Goal: Register for event/course: Register for event/course

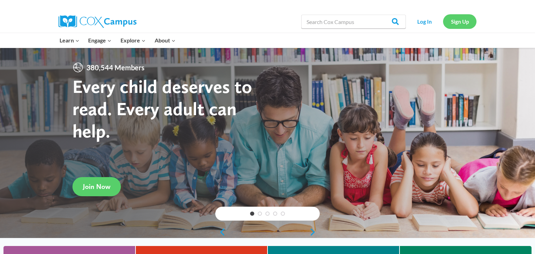
click at [445, 25] on link "Sign Up" at bounding box center [459, 21] width 33 height 14
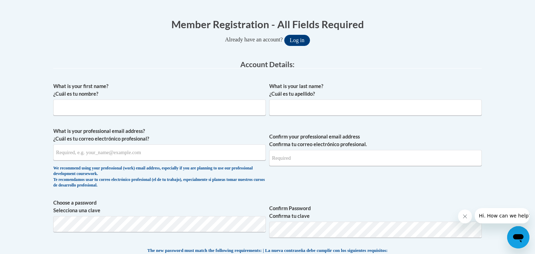
scroll to position [142, 0]
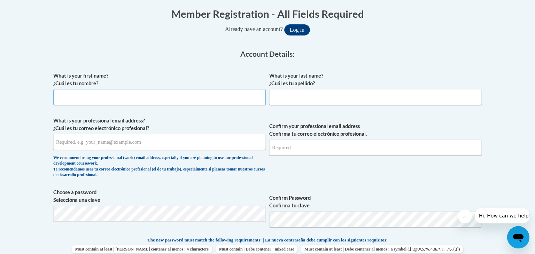
click at [212, 95] on input "What is your first name? ¿Cuál es tu nombre?" at bounding box center [159, 97] width 212 height 16
type input "Jenna"
click at [323, 95] on input "What is your last name? ¿Cuál es tu apellido?" at bounding box center [375, 97] width 212 height 16
type input "Gilgenbach"
click at [225, 142] on input "What is your professional email address? ¿Cuál es tu correo electrónico profesi…" at bounding box center [159, 142] width 212 height 16
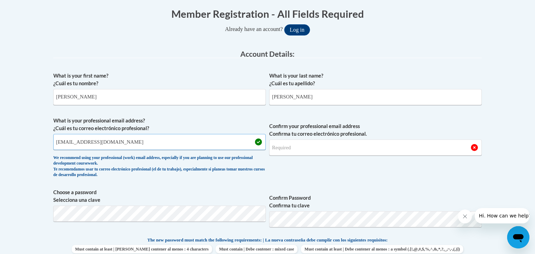
type input "gilgenbachje@fonddulac.k12.wi.us"
click at [284, 150] on input "Confirm your professional email address Confirma tu correo electrónico profesio…" at bounding box center [375, 148] width 212 height 16
type input "gilgenbachje@fonddulac.k12.wi.us"
click at [301, 171] on span "Confirm your professional email address Confirma tu correo electrónico profesio…" at bounding box center [375, 149] width 212 height 64
click at [315, 189] on span "Confirm Password Confirma tu clave" at bounding box center [375, 211] width 212 height 44
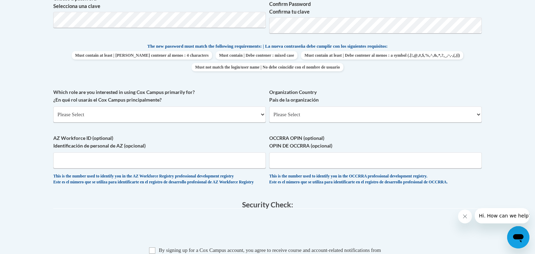
scroll to position [339, 0]
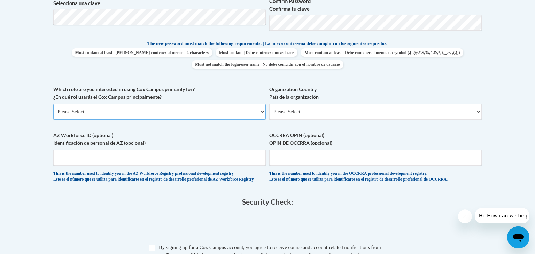
click at [214, 111] on select "Please Select College/University | Colegio/Universidad Community/Nonprofit Part…" at bounding box center [159, 112] width 212 height 16
select select "fbf2d438-af2f-41f8-98f1-81c410e29de3"
click at [53, 104] on select "Please Select College/University | Colegio/Universidad Community/Nonprofit Part…" at bounding box center [159, 112] width 212 height 16
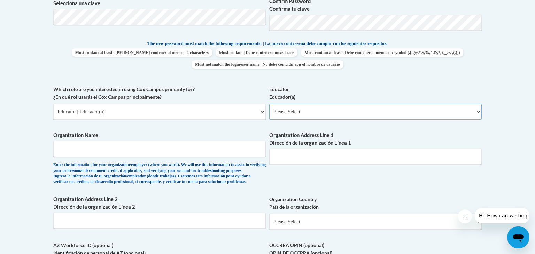
click at [300, 108] on select "Please Select Early Learning/Daycare Teacher/Family Home Care Provider | Maestr…" at bounding box center [375, 112] width 212 height 16
select select "8e40623d-54d0-45cd-9f92-5df65cd3f8cf"
click at [269, 104] on select "Please Select Early Learning/Daycare Teacher/Family Home Care Provider | Maestr…" at bounding box center [375, 112] width 212 height 16
click at [217, 155] on input "Organization Name" at bounding box center [159, 149] width 212 height 16
type input "Evans Elementary"
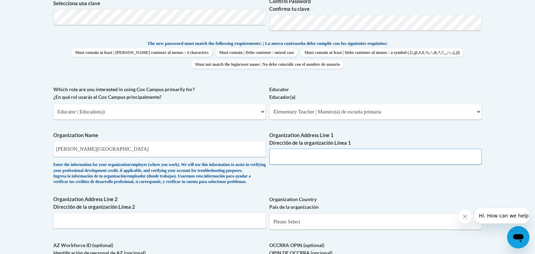
click at [293, 162] on input "Organization Address Line 1 Dirección de la organización Línea 1" at bounding box center [375, 157] width 212 height 16
drag, startPoint x: 176, startPoint y: 153, endPoint x: 36, endPoint y: 139, distance: 141.0
click at [36, 139] on body "This site uses cookies to help improve your learning experience. By continuing …" at bounding box center [267, 137] width 535 height 953
type input "Fond du Lac School District"
click at [296, 163] on input "Organization Address Line 1 Dirección de la organización Línea 1" at bounding box center [375, 157] width 212 height 16
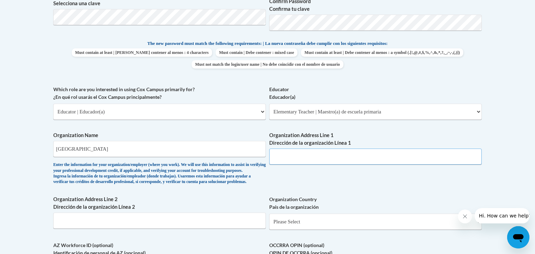
paste input "72 W 9th St, Fond du Lac, WI 54935"
type input "72 W 9th St, Fond du Lac, WI 54935"
click at [354, 175] on div "What is your first name? ¿Cuál es tu nombre? Jenna What is your last name? ¿Cuá…" at bounding box center [267, 86] width 428 height 428
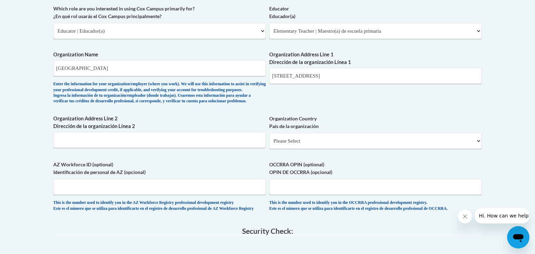
scroll to position [421, 0]
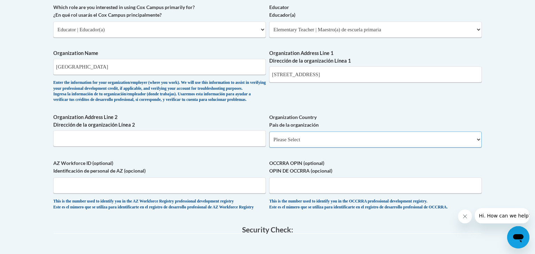
click at [347, 148] on select "Please Select United States | Estados Unidos Outside of the United States | Fue…" at bounding box center [375, 140] width 212 height 16
select select "ad49bcad-a171-4b2e-b99c-48b446064914"
click at [269, 142] on select "Please Select United States | Estados Unidos Outside of the United States | Fue…" at bounding box center [375, 140] width 212 height 16
select select
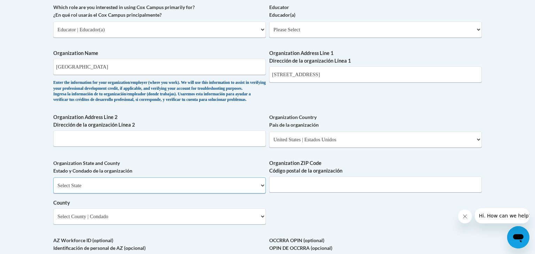
click at [157, 194] on select "Select State Alabama Alaska Arizona Arkansas California Colorado Connecticut De…" at bounding box center [159, 186] width 212 height 16
select select "Wisconsin"
click at [53, 189] on select "Select State Alabama Alaska Arizona Arkansas California Colorado Connecticut De…" at bounding box center [159, 186] width 212 height 16
click at [280, 193] on input "Organization ZIP Code Código postal de la organización" at bounding box center [375, 185] width 212 height 16
type input "54935"
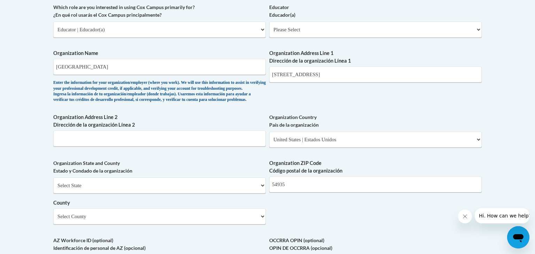
click at [310, 238] on div "What is your first name? ¿Cuál es tu nombre? Jenna What is your last name? ¿Cuá…" at bounding box center [267, 42] width 428 height 505
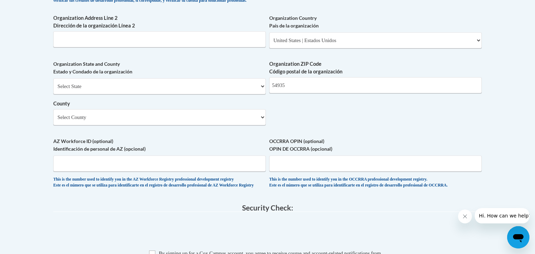
scroll to position [523, 0]
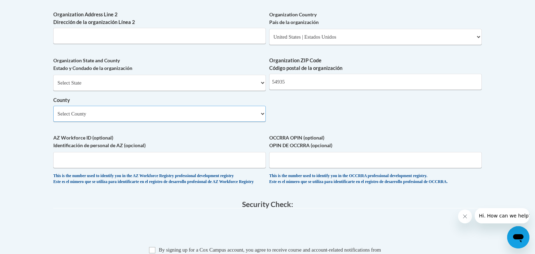
click at [233, 122] on select "Select County Adams Ashland Barron Bayfield Brown Buffalo Burnett Calumet Chipp…" at bounding box center [159, 114] width 212 height 16
select select "Fond du Lac"
click at [53, 117] on select "Select County Adams Ashland Barron Bayfield Brown Buffalo Burnett Calumet Chipp…" at bounding box center [159, 114] width 212 height 16
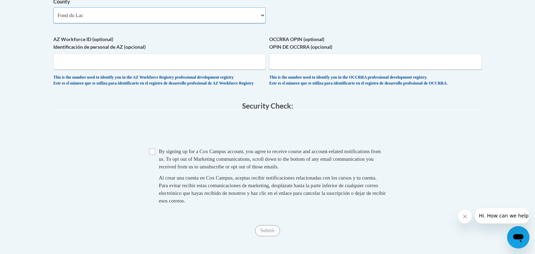
scroll to position [630, 0]
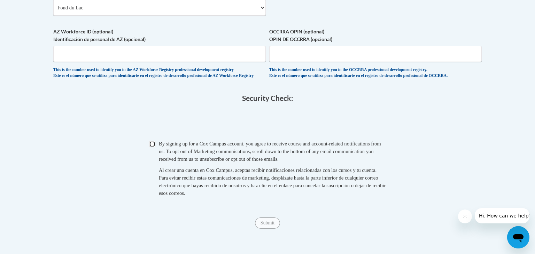
click at [153, 147] on input "Checkbox" at bounding box center [152, 144] width 6 height 6
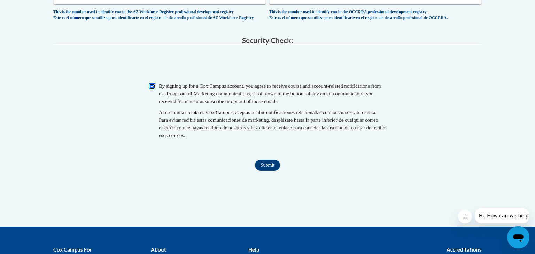
scroll to position [694, 0]
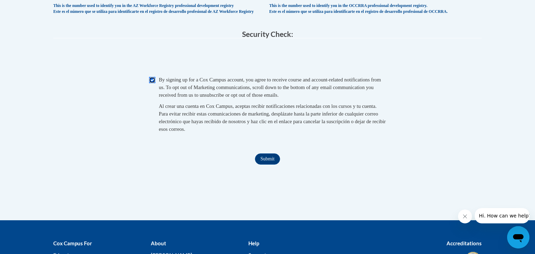
click at [152, 83] on input "Checkbox" at bounding box center [152, 80] width 6 height 6
checkbox input "false"
click at [264, 165] on input "Submit" at bounding box center [267, 159] width 25 height 11
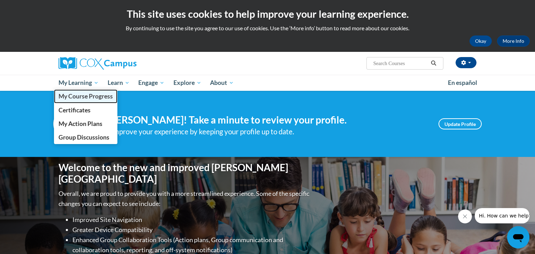
click at [90, 93] on span "My Course Progress" at bounding box center [86, 96] width 54 height 7
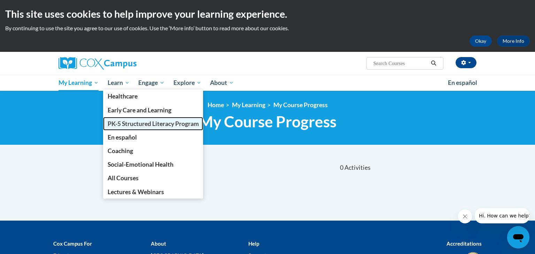
click at [134, 127] on link "PK-5 Structured Literacy Program" at bounding box center [153, 124] width 100 height 14
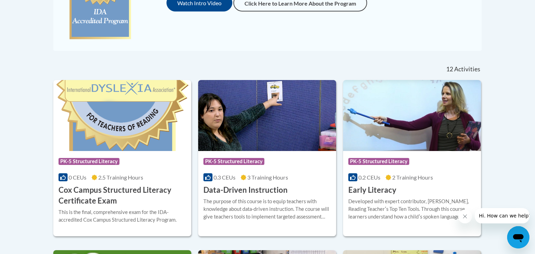
scroll to position [238, 0]
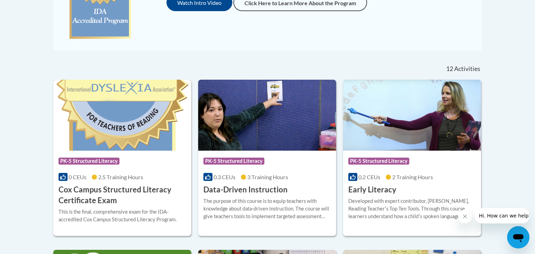
click at [164, 180] on div "0 CEUs 2.5 Training Hours" at bounding box center [122, 177] width 127 height 8
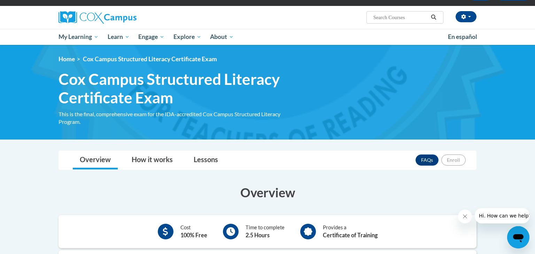
scroll to position [45, 0]
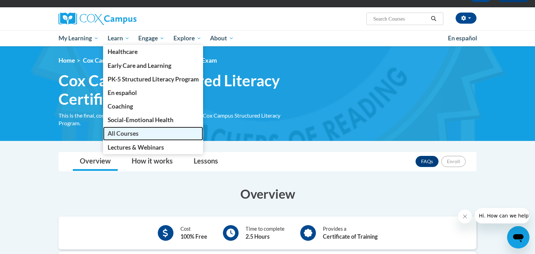
click at [158, 133] on link "All Courses" at bounding box center [153, 134] width 100 height 14
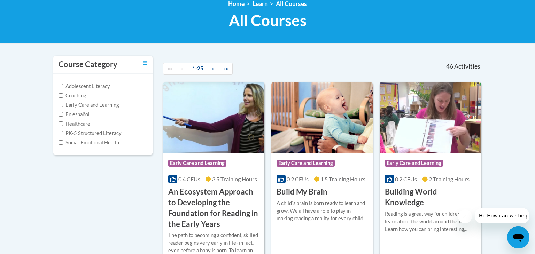
scroll to position [102, 0]
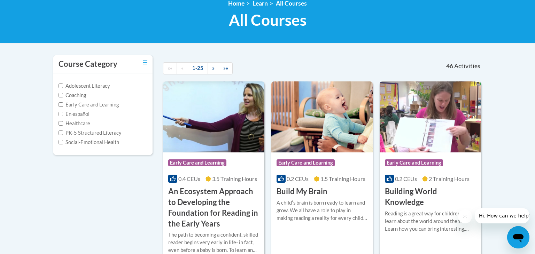
click at [100, 133] on label "PK-5 Structured Literacy" at bounding box center [90, 133] width 63 height 8
click at [63, 133] on input "PK-5 Structured Literacy" at bounding box center [61, 133] width 5 height 5
checkbox input "true"
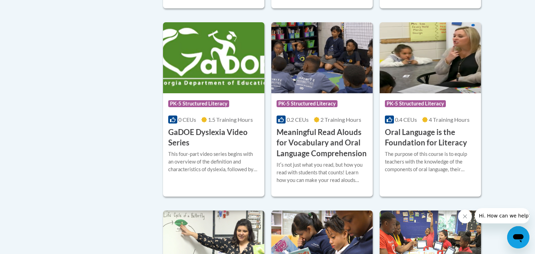
scroll to position [335, 0]
click at [220, 131] on h3 "GaDOE Dyslexia Video Series" at bounding box center [213, 138] width 91 height 22
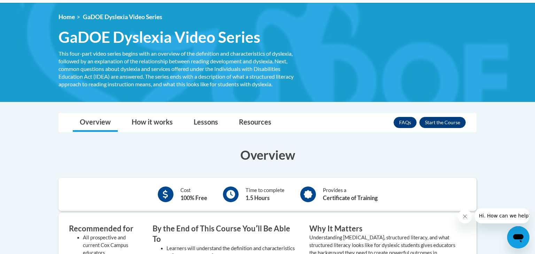
scroll to position [86, 0]
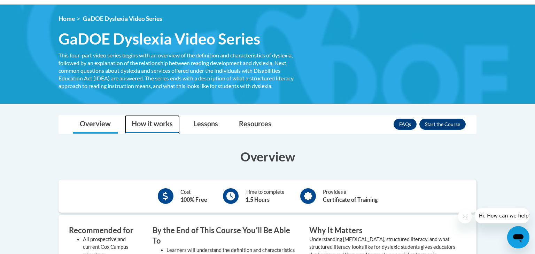
click at [159, 132] on link "How it works" at bounding box center [152, 124] width 55 height 18
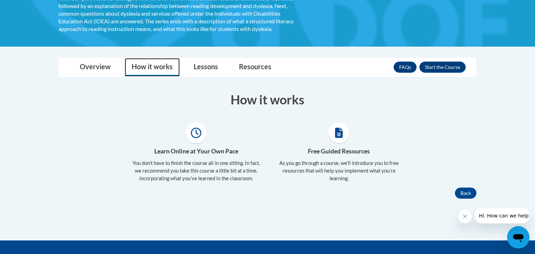
scroll to position [144, 0]
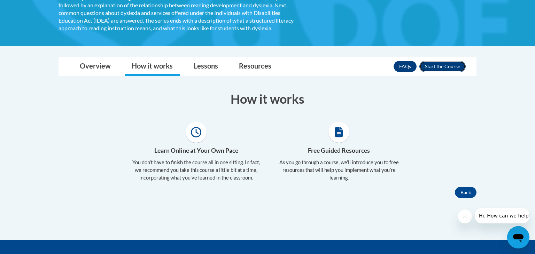
click at [449, 69] on button "Enroll" at bounding box center [442, 66] width 46 height 11
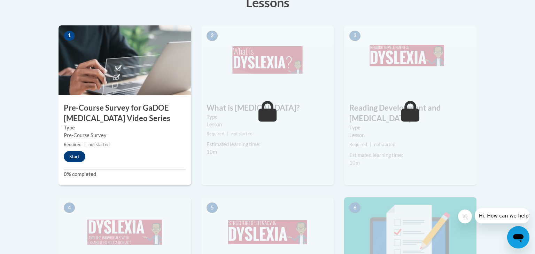
scroll to position [223, 0]
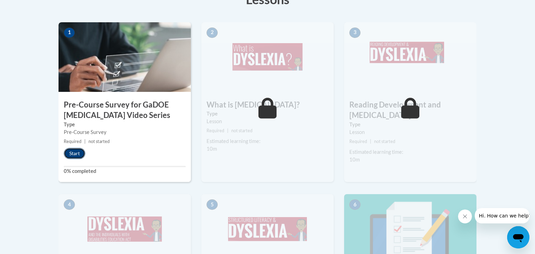
click at [81, 152] on button "Start" at bounding box center [75, 153] width 22 height 11
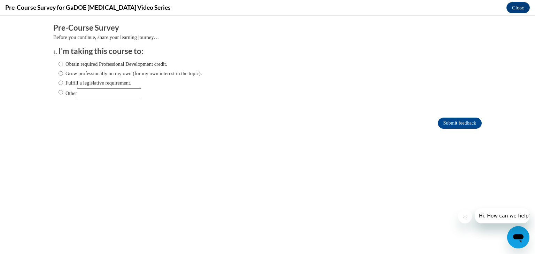
scroll to position [0, 0]
click at [78, 63] on label "Obtain required Professional Development credit." at bounding box center [113, 64] width 109 height 8
click at [63, 63] on input "Obtain required Professional Development credit." at bounding box center [61, 64] width 5 height 8
radio input "true"
click at [459, 119] on input "Submit feedback" at bounding box center [460, 123] width 44 height 11
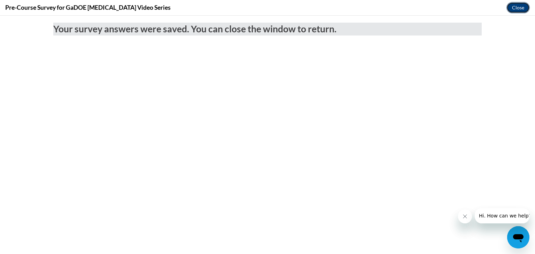
click at [511, 6] on button "Close" at bounding box center [517, 7] width 23 height 11
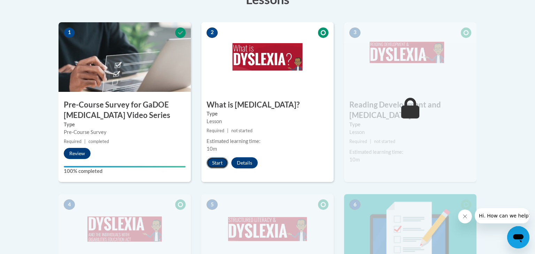
click at [209, 159] on button "Start" at bounding box center [218, 162] width 22 height 11
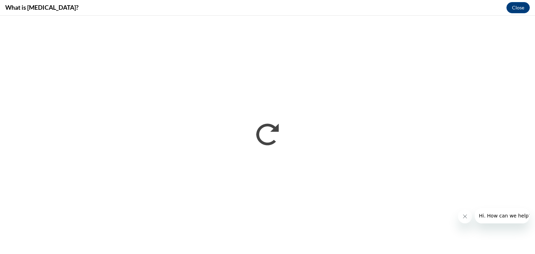
click at [461, 215] on button "Close message from company" at bounding box center [465, 217] width 14 height 14
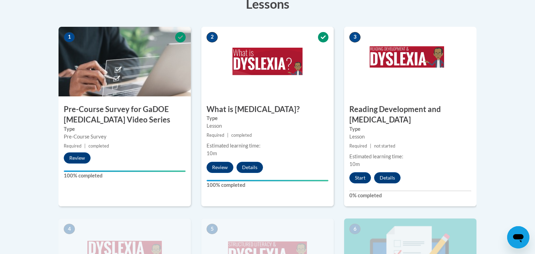
scroll to position [214, 0]
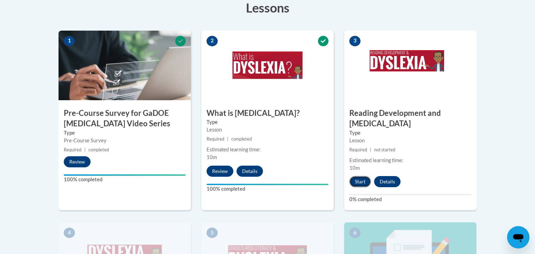
click at [360, 176] on button "Start" at bounding box center [360, 181] width 22 height 11
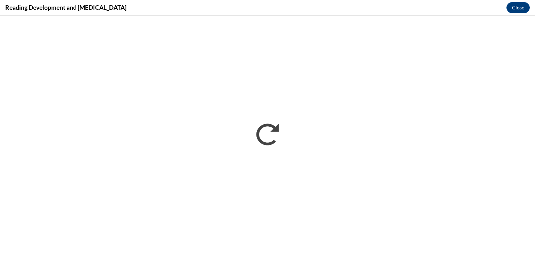
scroll to position [0, 0]
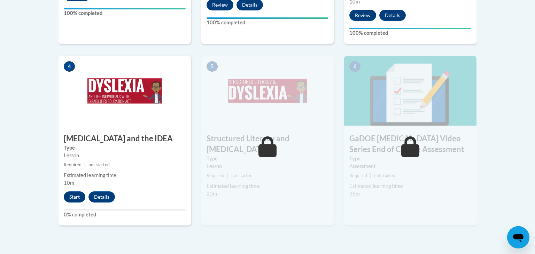
scroll to position [382, 0]
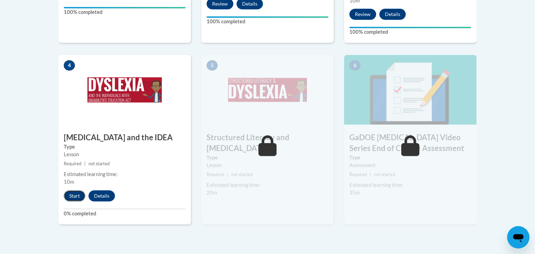
click at [71, 191] on button "Start" at bounding box center [75, 196] width 22 height 11
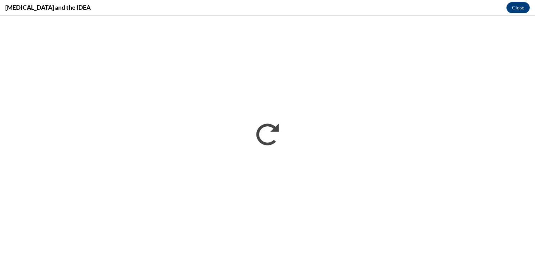
scroll to position [0, 0]
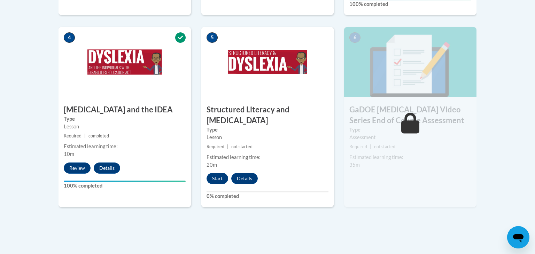
scroll to position [410, 0]
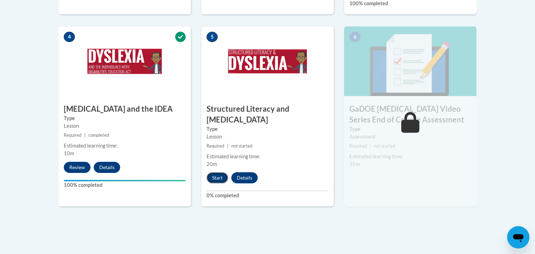
click at [216, 172] on button "Start" at bounding box center [218, 177] width 22 height 11
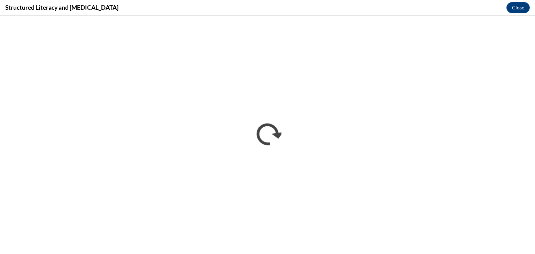
scroll to position [0, 0]
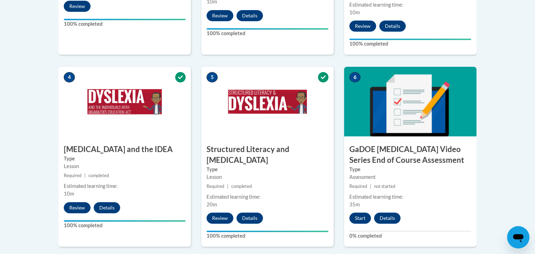
scroll to position [372, 0]
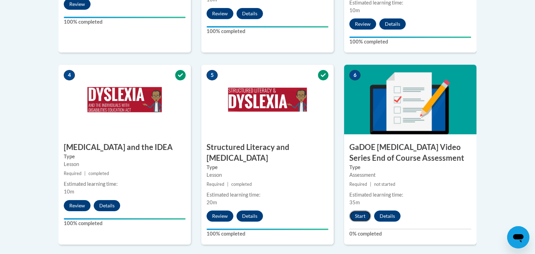
click at [364, 211] on button "Start" at bounding box center [360, 216] width 22 height 11
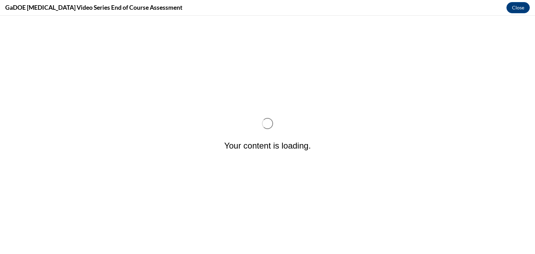
scroll to position [0, 0]
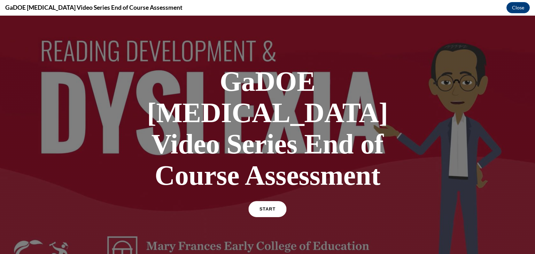
click at [263, 201] on link "START" at bounding box center [267, 209] width 38 height 16
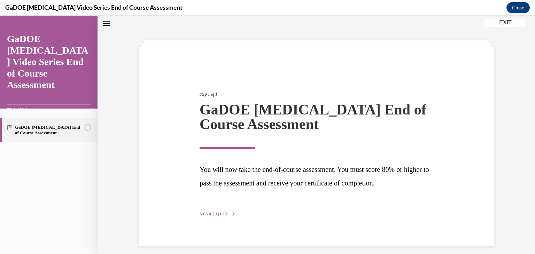
scroll to position [26, 0]
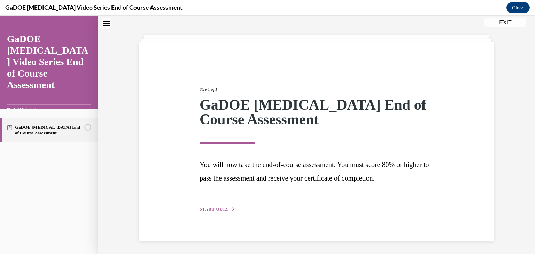
click at [218, 217] on div "Step 1 of 1 GaDOE Dyslexia End of Course Assessment You will now take the end-o…" at bounding box center [316, 141] width 355 height 199
click at [219, 211] on span "START QUIZ" at bounding box center [214, 209] width 29 height 5
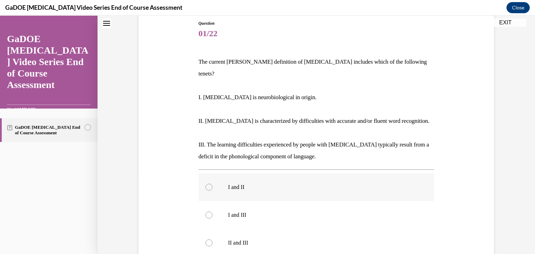
scroll to position [80, 0]
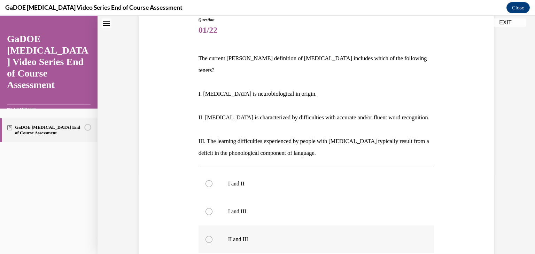
click at [240, 236] on p "II and III" at bounding box center [322, 239] width 189 height 7
click at [212, 236] on input "II and III" at bounding box center [208, 239] width 7 height 7
radio input "true"
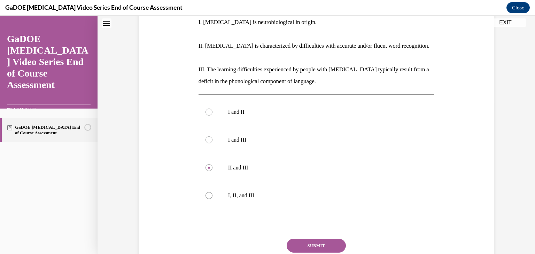
click at [318, 239] on button "SUBMIT" at bounding box center [316, 246] width 59 height 14
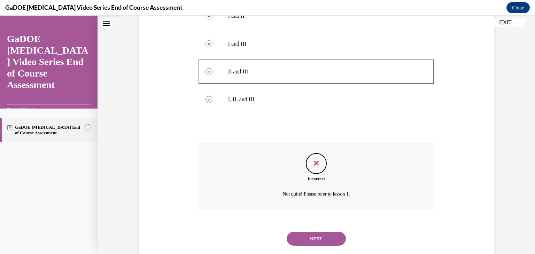
scroll to position [252, 0]
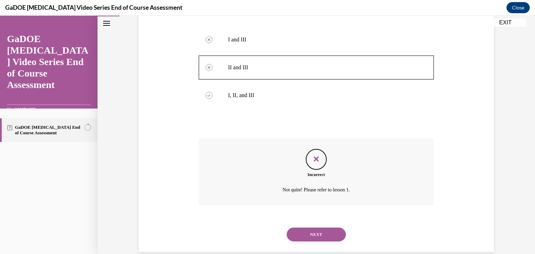
click at [317, 228] on button "NEXT" at bounding box center [316, 235] width 59 height 14
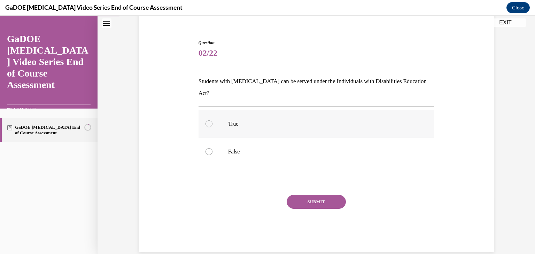
click at [273, 124] on label "True" at bounding box center [317, 124] width 236 height 28
click at [212, 124] on input "True" at bounding box center [208, 124] width 7 height 7
radio input "true"
click at [312, 195] on button "SUBMIT" at bounding box center [316, 202] width 59 height 14
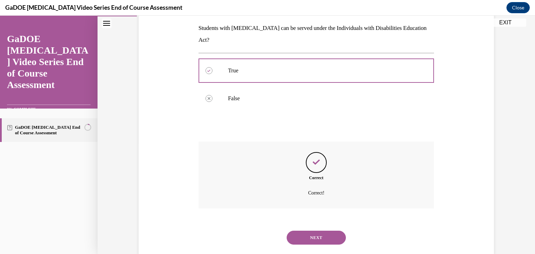
scroll to position [113, 0]
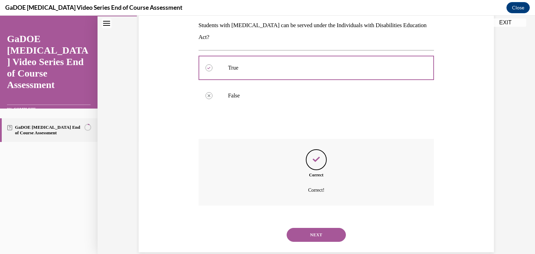
click at [324, 228] on button "NEXT" at bounding box center [316, 235] width 59 height 14
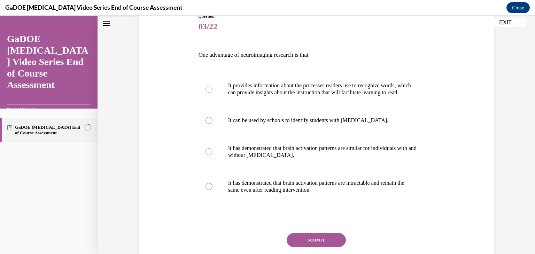
scroll to position [86, 0]
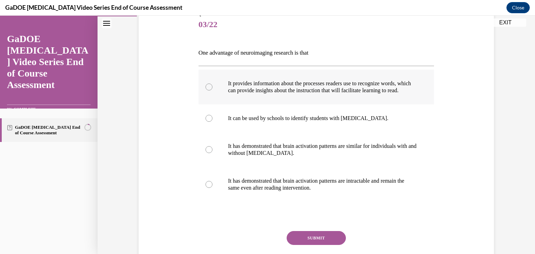
click at [378, 94] on p "It provides information about the processes readers use to recognize words, whi…" at bounding box center [322, 87] width 189 height 14
click at [212, 91] on input "It provides information about the processes readers use to recognize words, whi…" at bounding box center [208, 87] width 7 height 7
radio input "true"
click at [326, 243] on button "SUBMIT" at bounding box center [316, 238] width 59 height 14
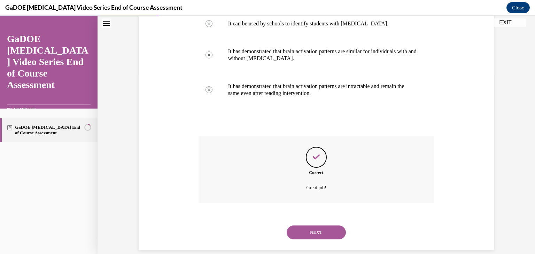
scroll to position [197, 0]
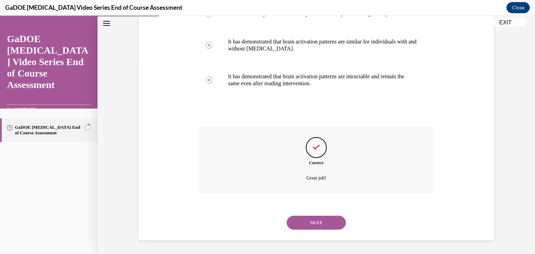
click at [322, 224] on button "NEXT" at bounding box center [316, 223] width 59 height 14
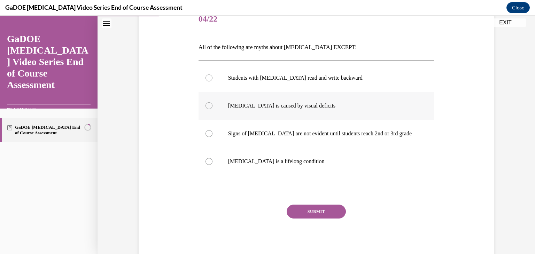
scroll to position [92, 0]
click at [327, 133] on p "Signs of dyslexia are not evident until students reach 2nd or 3rd grade" at bounding box center [322, 133] width 189 height 7
click at [212, 133] on input "Signs of dyslexia are not evident until students reach 2nd or 3rd grade" at bounding box center [208, 133] width 7 height 7
radio input "true"
click at [325, 205] on button "SUBMIT" at bounding box center [316, 211] width 59 height 14
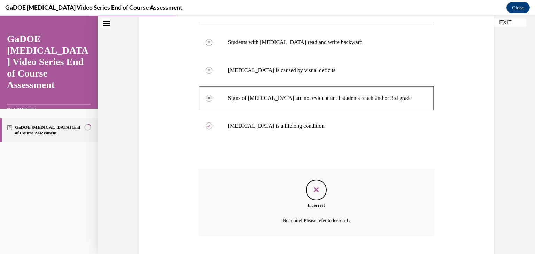
scroll to position [169, 0]
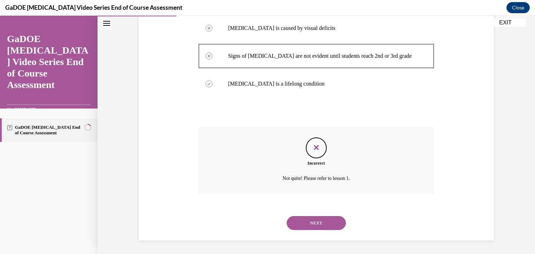
click at [323, 219] on button "NEXT" at bounding box center [316, 223] width 59 height 14
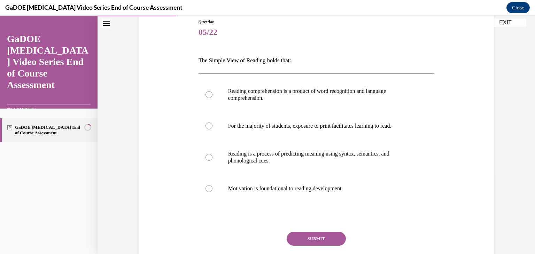
scroll to position [80, 0]
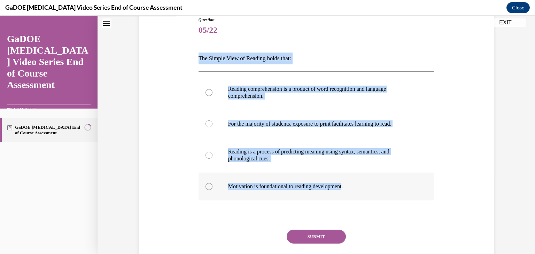
drag, startPoint x: 198, startPoint y: 58, endPoint x: 353, endPoint y: 199, distance: 209.1
click at [353, 199] on div "Question 05/22 The Simple View of Reading holds that: Reading comprehension is …" at bounding box center [317, 152] width 236 height 270
click at [353, 199] on label "Motivation is foundational to reading development." at bounding box center [317, 187] width 236 height 28
click at [212, 190] on input "Motivation is foundational to reading development." at bounding box center [208, 186] width 7 height 7
radio input "true"
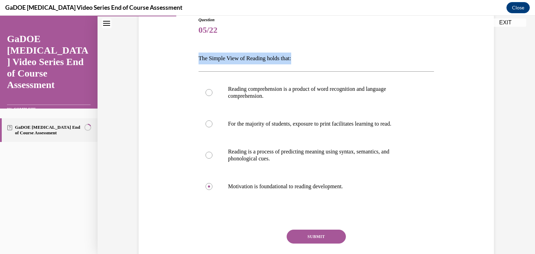
drag, startPoint x: 193, startPoint y: 59, endPoint x: 302, endPoint y: 45, distance: 109.9
click at [302, 45] on div "Question 05/22 The Simple View of Reading holds that: Reading comprehension is …" at bounding box center [316, 141] width 359 height 291
copy p "The Simple View of Reading holds that:"
click at [359, 83] on label "Reading comprehension is a product of word recognition and language comprehensi…" at bounding box center [317, 92] width 236 height 35
click at [212, 89] on input "Reading comprehension is a product of word recognition and language comprehensi…" at bounding box center [208, 92] width 7 height 7
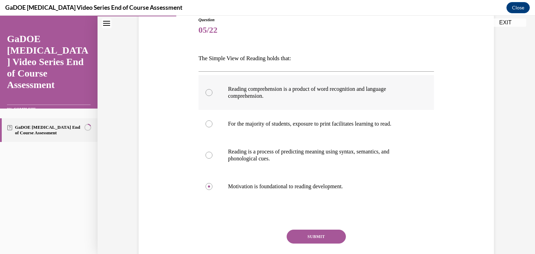
radio input "true"
click at [329, 240] on button "SUBMIT" at bounding box center [316, 237] width 59 height 14
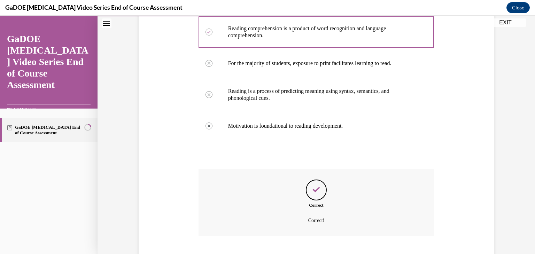
scroll to position [183, 0]
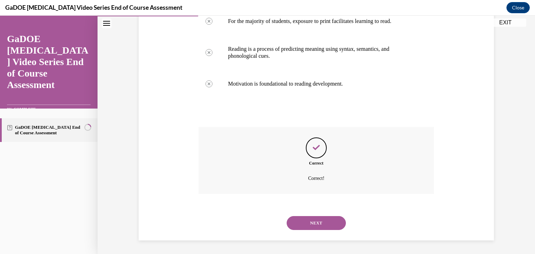
click at [324, 226] on button "NEXT" at bounding box center [316, 223] width 59 height 14
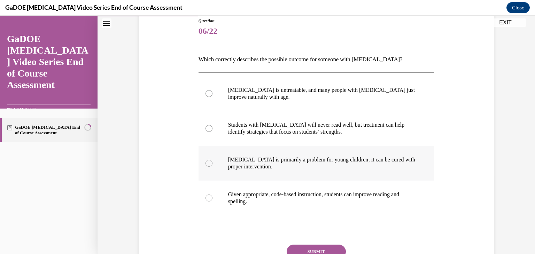
scroll to position [92, 0]
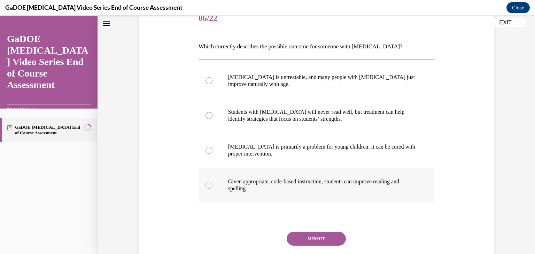
click at [340, 171] on label "Given appropriate, code-based instruction, students can improve reading and spe…" at bounding box center [317, 185] width 236 height 35
click at [212, 182] on input "Given appropriate, code-based instruction, students can improve reading and spe…" at bounding box center [208, 185] width 7 height 7
radio input "true"
click at [329, 239] on button "SUBMIT" at bounding box center [316, 239] width 59 height 14
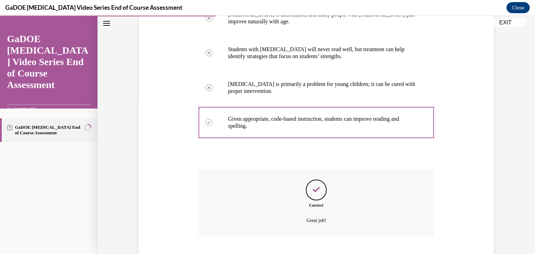
scroll to position [197, 0]
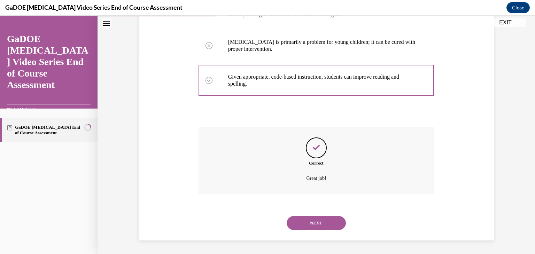
click at [325, 222] on button "NEXT" at bounding box center [316, 223] width 59 height 14
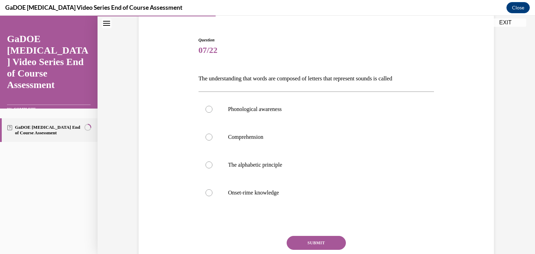
scroll to position [61, 0]
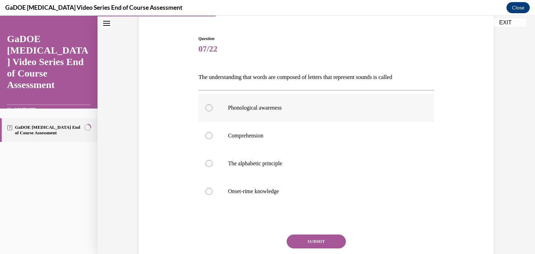
click at [336, 121] on label "Phonological awareness" at bounding box center [317, 108] width 236 height 28
click at [212, 111] on input "Phonological awareness" at bounding box center [208, 107] width 7 height 7
radio input "true"
click at [338, 243] on button "SUBMIT" at bounding box center [316, 242] width 59 height 14
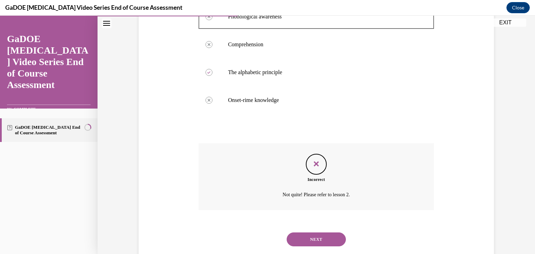
scroll to position [169, 0]
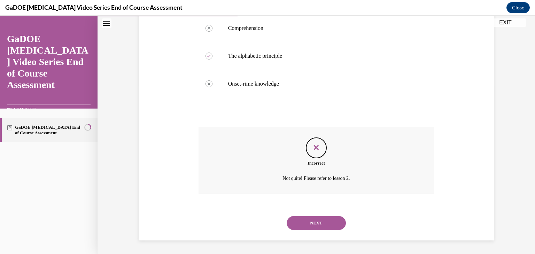
click at [329, 226] on button "NEXT" at bounding box center [316, 223] width 59 height 14
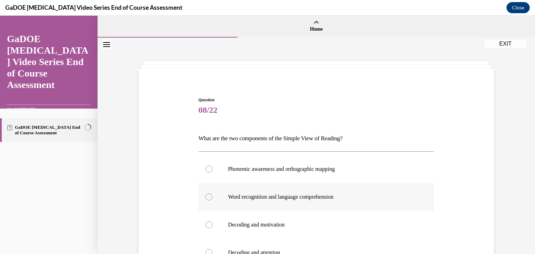
click at [326, 205] on label "Word recognition and language comprehension" at bounding box center [317, 197] width 236 height 28
click at [212, 201] on input "Word recognition and language comprehension" at bounding box center [208, 197] width 7 height 7
radio input "true"
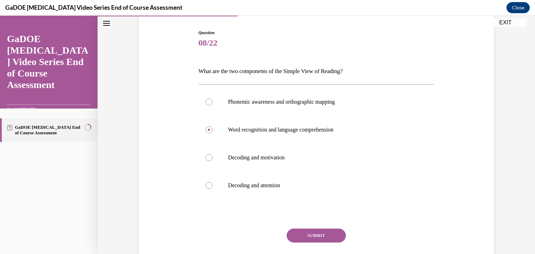
scroll to position [68, 0]
click at [327, 229] on button "SUBMIT" at bounding box center [316, 235] width 59 height 14
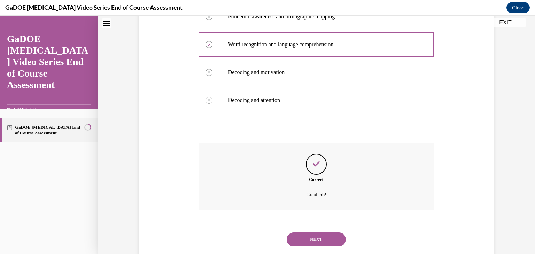
scroll to position [169, 0]
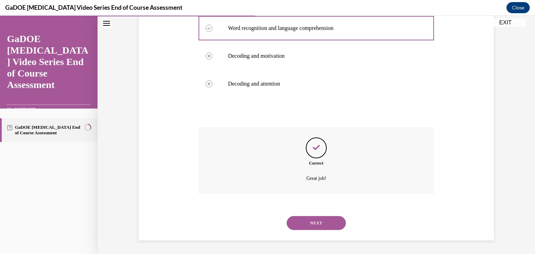
click at [326, 222] on button "NEXT" at bounding box center [316, 223] width 59 height 14
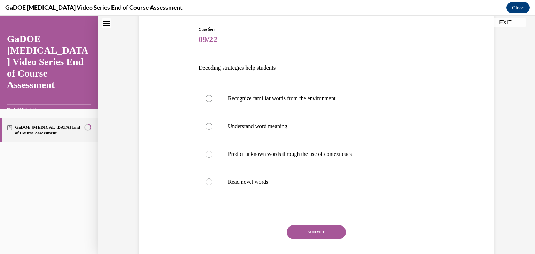
scroll to position [72, 0]
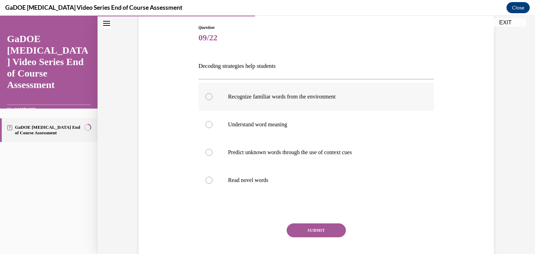
click at [338, 103] on label "Recognize familiar words from the environment" at bounding box center [317, 97] width 236 height 28
click at [212, 100] on input "Recognize familiar words from the environment" at bounding box center [208, 96] width 7 height 7
radio input "true"
click at [325, 169] on label "Read novel words" at bounding box center [317, 180] width 236 height 28
click at [212, 177] on input "Read novel words" at bounding box center [208, 180] width 7 height 7
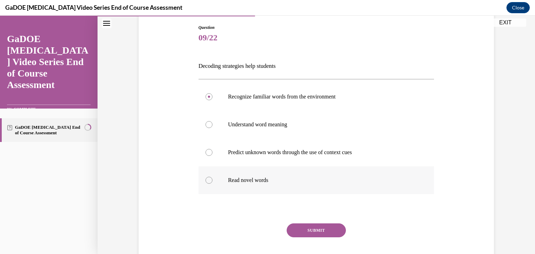
radio input "true"
click at [324, 120] on label "Understand word meaning" at bounding box center [317, 125] width 236 height 28
click at [212, 121] on input "Understand word meaning" at bounding box center [208, 124] width 7 height 7
radio input "true"
click at [324, 226] on button "SUBMIT" at bounding box center [316, 231] width 59 height 14
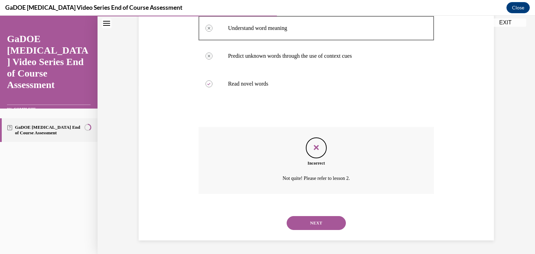
click at [324, 226] on button "NEXT" at bounding box center [316, 223] width 59 height 14
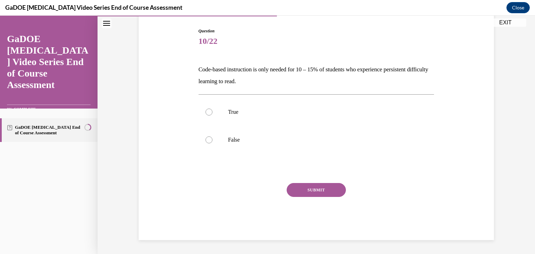
scroll to position [69, 0]
click at [332, 137] on p "False" at bounding box center [322, 140] width 189 height 7
click at [212, 137] on input "False" at bounding box center [208, 140] width 7 height 7
radio input "true"
click at [313, 191] on button "SUBMIT" at bounding box center [316, 190] width 59 height 14
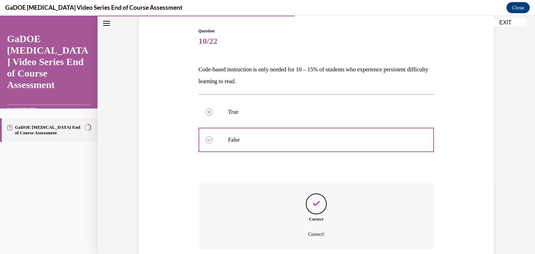
scroll to position [125, 0]
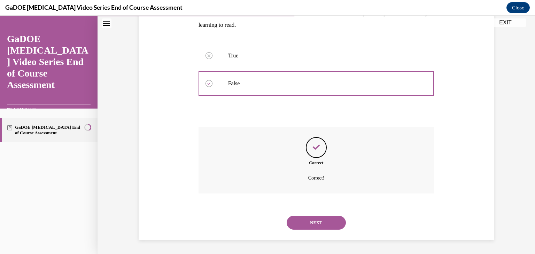
click at [313, 191] on div "Correct Correct!" at bounding box center [317, 160] width 236 height 67
click at [308, 219] on button "NEXT" at bounding box center [316, 223] width 59 height 14
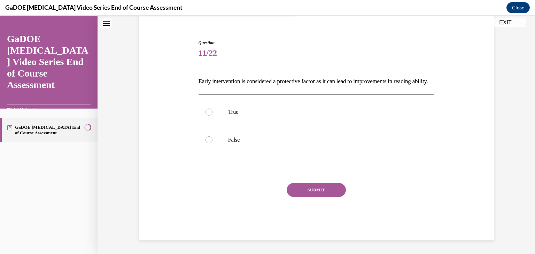
scroll to position [69, 0]
click at [321, 117] on label "True" at bounding box center [317, 112] width 236 height 28
click at [212, 116] on input "True" at bounding box center [208, 112] width 7 height 7
radio input "true"
click at [321, 117] on label "True" at bounding box center [317, 112] width 236 height 28
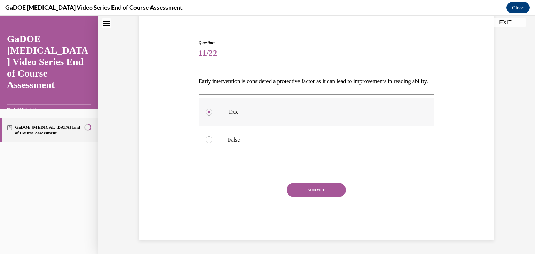
click at [212, 116] on input "True" at bounding box center [208, 112] width 7 height 7
click at [326, 193] on button "SUBMIT" at bounding box center [316, 190] width 59 height 14
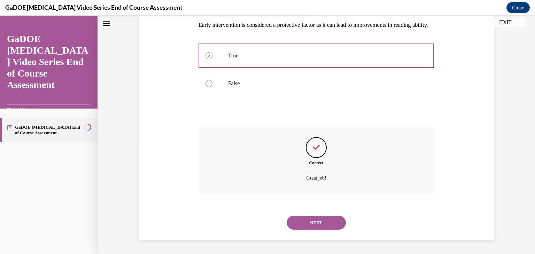
scroll to position [125, 0]
click at [326, 193] on div "Correct Great job!" at bounding box center [317, 160] width 236 height 67
click at [322, 217] on button "NEXT" at bounding box center [316, 223] width 59 height 14
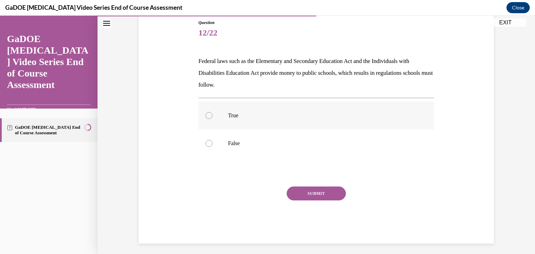
click at [342, 127] on label "True" at bounding box center [317, 116] width 236 height 28
click at [212, 119] on input "True" at bounding box center [208, 115] width 7 height 7
radio input "true"
click at [327, 191] on button "SUBMIT" at bounding box center [316, 194] width 59 height 14
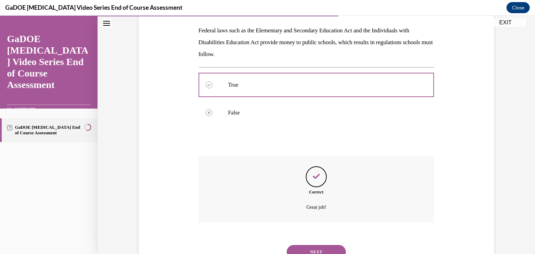
scroll to position [137, 0]
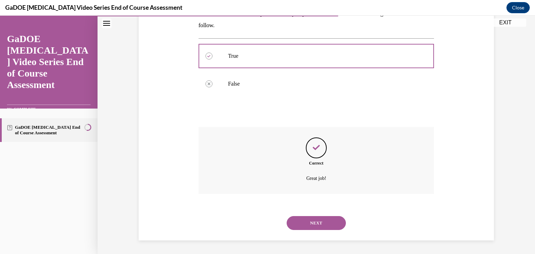
click at [324, 224] on button "NEXT" at bounding box center [316, 223] width 59 height 14
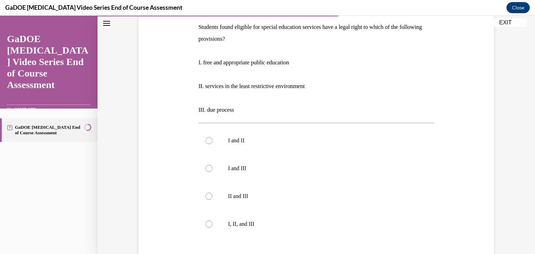
scroll to position [112, 0]
click at [324, 224] on p "I, II, and III" at bounding box center [322, 223] width 189 height 7
click at [212, 224] on input "I, II, and III" at bounding box center [208, 223] width 7 height 7
radio input "true"
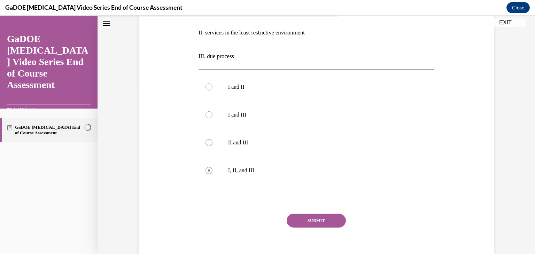
scroll to position [176, 0]
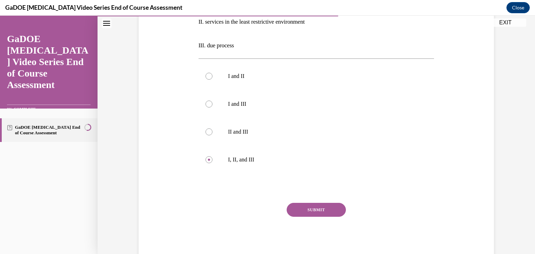
click at [321, 206] on button "SUBMIT" at bounding box center [316, 210] width 59 height 14
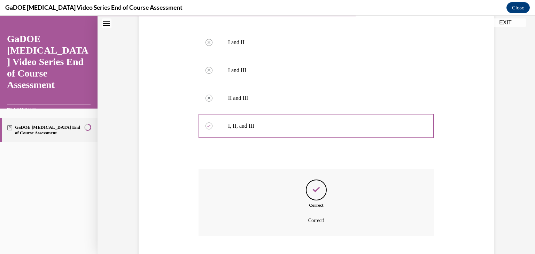
scroll to position [252, 0]
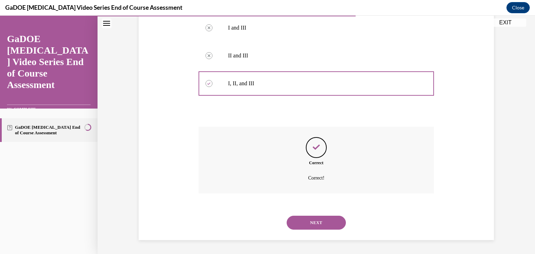
click at [320, 221] on button "NEXT" at bounding box center [316, 223] width 59 height 14
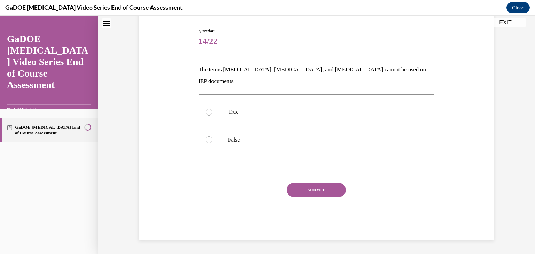
scroll to position [57, 0]
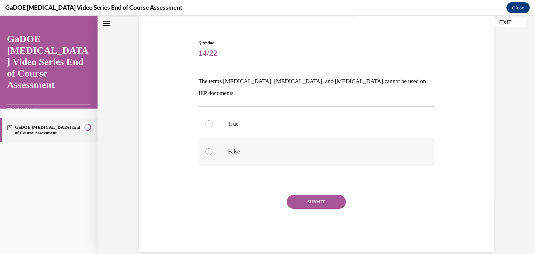
click at [324, 138] on label "False" at bounding box center [317, 152] width 236 height 28
click at [212, 148] on input "False" at bounding box center [208, 151] width 7 height 7
radio input "true"
click at [318, 195] on button "SUBMIT" at bounding box center [316, 202] width 59 height 14
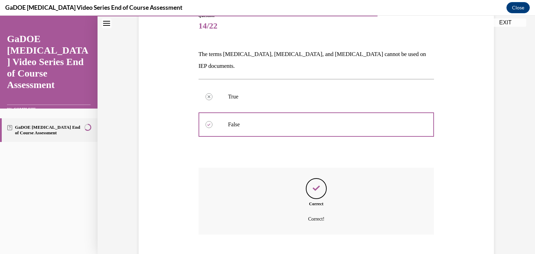
scroll to position [113, 0]
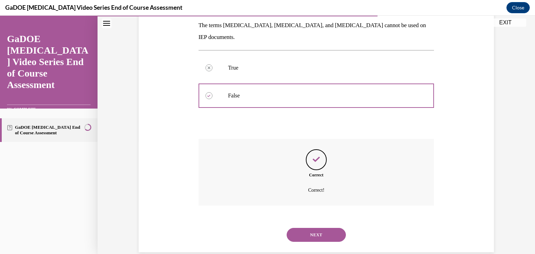
click at [320, 228] on button "NEXT" at bounding box center [316, 235] width 59 height 14
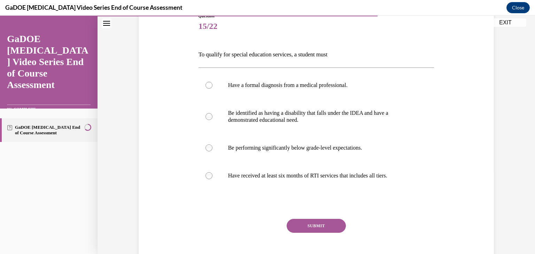
scroll to position [94, 0]
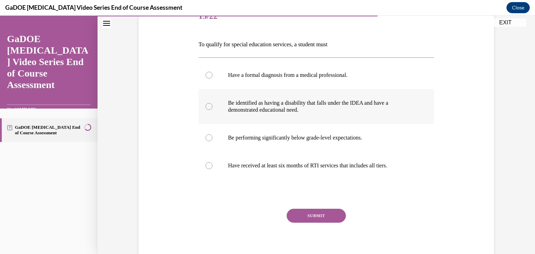
click at [329, 107] on p "Be identified as having a disability that falls under the IDEA and have a demon…" at bounding box center [322, 107] width 189 height 14
click at [212, 107] on input "Be identified as having a disability that falls under the IDEA and have a demon…" at bounding box center [208, 106] width 7 height 7
radio input "true"
click at [325, 214] on button "SUBMIT" at bounding box center [316, 216] width 59 height 14
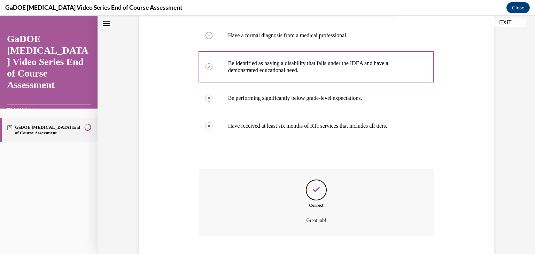
scroll to position [176, 0]
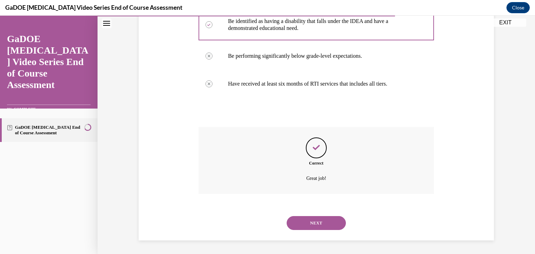
click at [323, 223] on button "NEXT" at bounding box center [316, 223] width 59 height 14
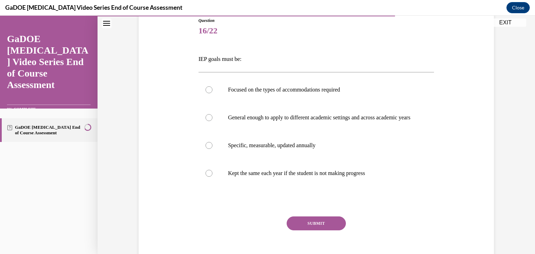
scroll to position [81, 0]
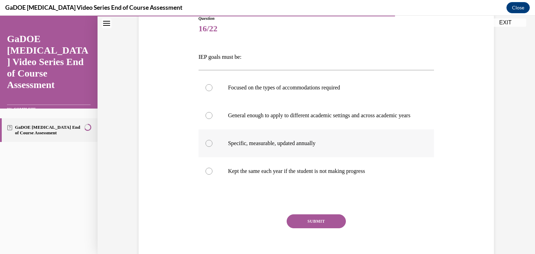
click at [328, 155] on label "Specific, measurable, updated annually" at bounding box center [317, 144] width 236 height 28
click at [212, 147] on input "Specific, measurable, updated annually" at bounding box center [208, 143] width 7 height 7
radio input "true"
click at [331, 227] on button "SUBMIT" at bounding box center [316, 222] width 59 height 14
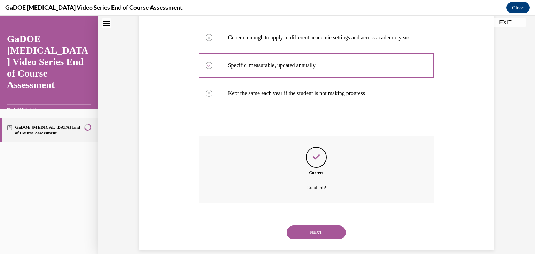
scroll to position [176, 0]
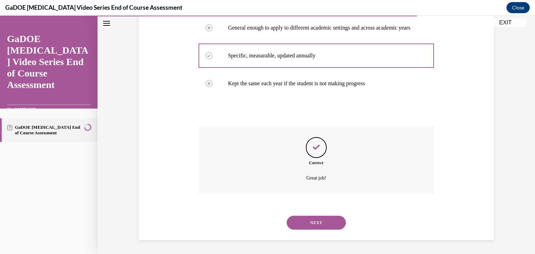
click at [324, 229] on button "NEXT" at bounding box center [316, 223] width 59 height 14
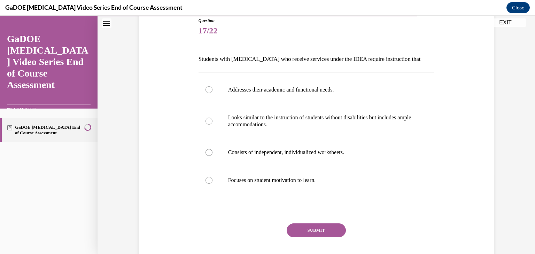
scroll to position [80, 0]
click at [338, 136] on label "Looks similar to the instruction of students without disabilities but includes …" at bounding box center [317, 120] width 236 height 35
click at [212, 124] on input "Looks similar to the instruction of students without disabilities but includes …" at bounding box center [208, 120] width 7 height 7
radio input "true"
click at [333, 227] on button "SUBMIT" at bounding box center [316, 230] width 59 height 14
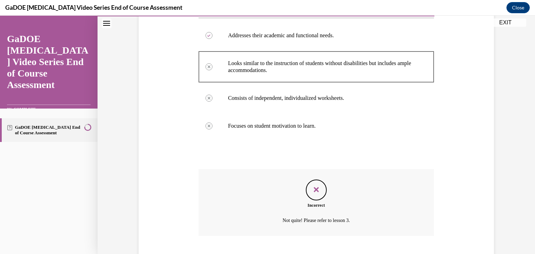
scroll to position [176, 0]
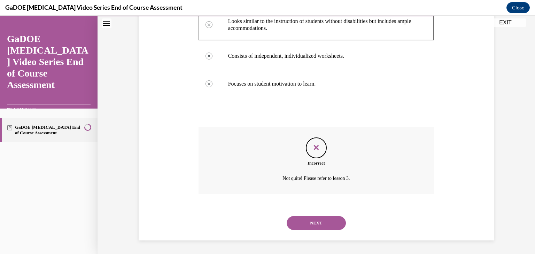
click at [333, 227] on button "NEXT" at bounding box center [316, 223] width 59 height 14
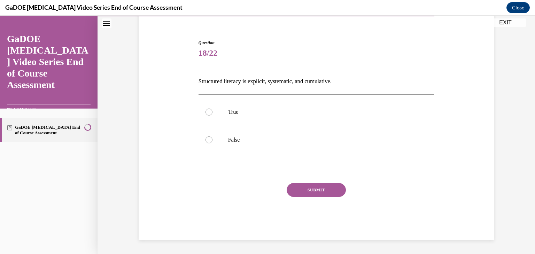
scroll to position [57, 0]
click at [335, 112] on p "True" at bounding box center [322, 112] width 189 height 7
click at [212, 112] on input "True" at bounding box center [208, 112] width 7 height 7
radio input "true"
click at [320, 188] on button "SUBMIT" at bounding box center [316, 190] width 59 height 14
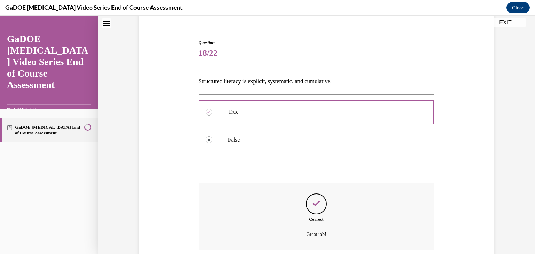
scroll to position [113, 0]
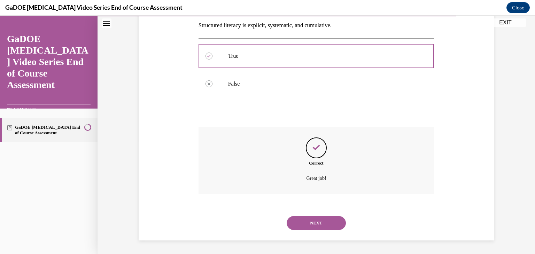
click at [321, 220] on button "NEXT" at bounding box center [316, 223] width 59 height 14
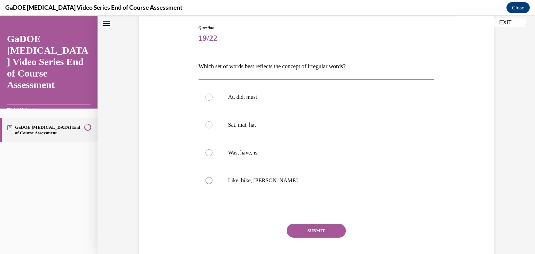
scroll to position [73, 0]
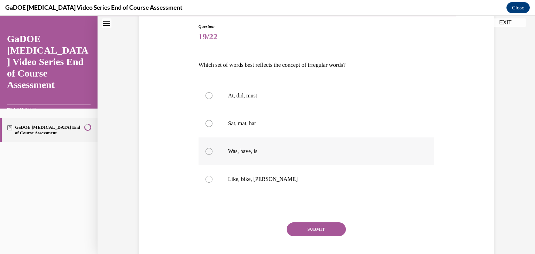
click at [327, 148] on p "Was, have, is" at bounding box center [322, 151] width 189 height 7
click at [212, 148] on input "Was, have, is" at bounding box center [208, 151] width 7 height 7
radio input "true"
click at [324, 232] on button "SUBMIT" at bounding box center [316, 230] width 59 height 14
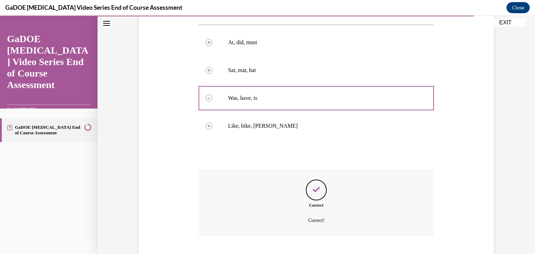
scroll to position [169, 0]
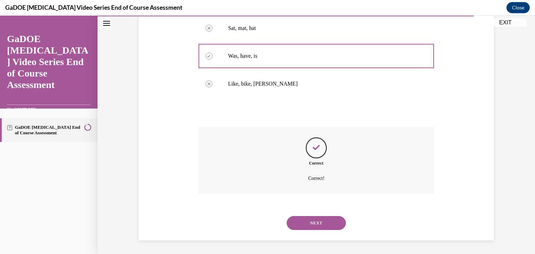
click at [324, 232] on div "NEXT" at bounding box center [317, 223] width 236 height 28
click at [324, 227] on button "NEXT" at bounding box center [316, 223] width 59 height 14
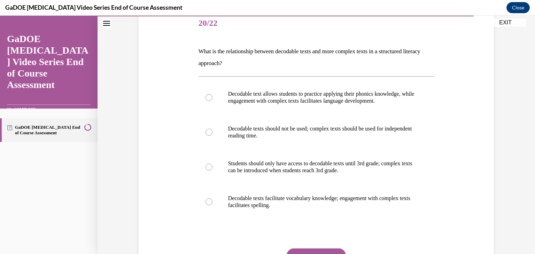
scroll to position [89, 0]
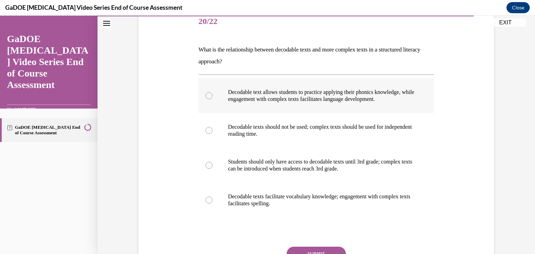
click at [423, 103] on label "Decodable text allows students to practice applying their phonics knowledge, wh…" at bounding box center [317, 95] width 236 height 35
click at [212, 99] on input "Decodable text allows students to practice applying their phonics knowledge, wh…" at bounding box center [208, 95] width 7 height 7
radio input "true"
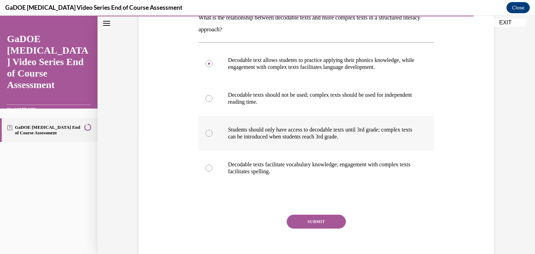
scroll to position [127, 0]
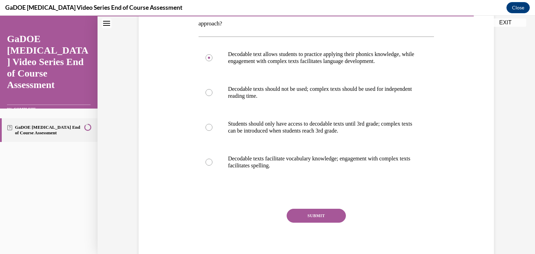
click at [340, 215] on button "SUBMIT" at bounding box center [316, 216] width 59 height 14
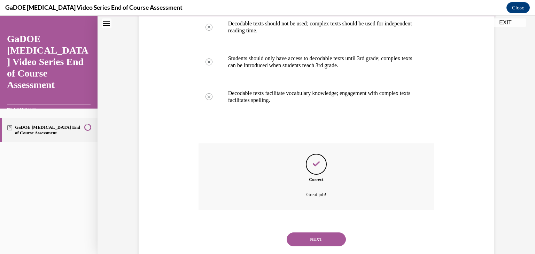
scroll to position [209, 0]
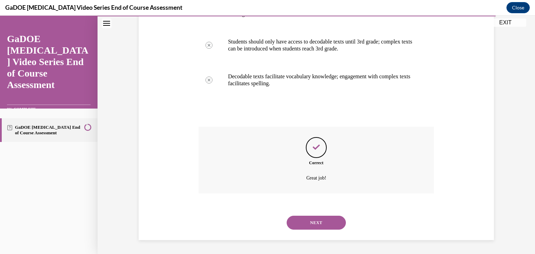
click at [328, 230] on button "NEXT" at bounding box center [316, 223] width 59 height 14
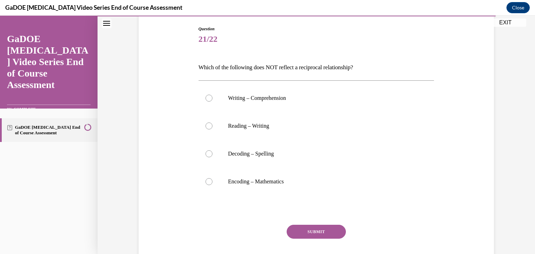
scroll to position [71, 0]
click at [340, 173] on label "Encoding – Mathematics" at bounding box center [317, 182] width 236 height 28
click at [212, 178] on input "Encoding – Mathematics" at bounding box center [208, 181] width 7 height 7
radio input "true"
click at [306, 228] on button "SUBMIT" at bounding box center [316, 232] width 59 height 14
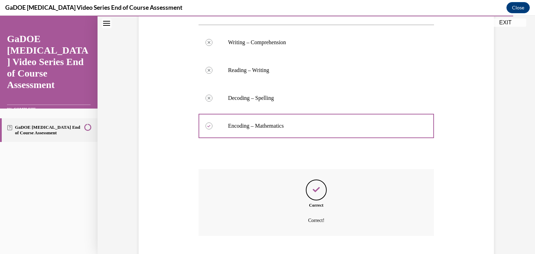
scroll to position [169, 0]
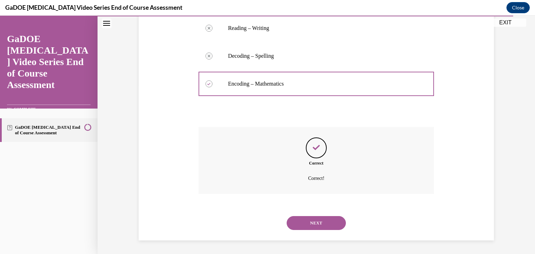
click at [306, 228] on button "NEXT" at bounding box center [316, 223] width 59 height 14
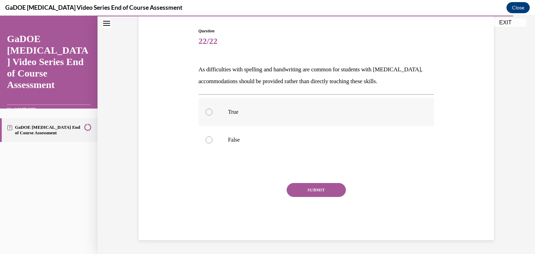
click at [355, 104] on label "True" at bounding box center [317, 112] width 236 height 28
click at [212, 109] on input "True" at bounding box center [208, 112] width 7 height 7
radio input "true"
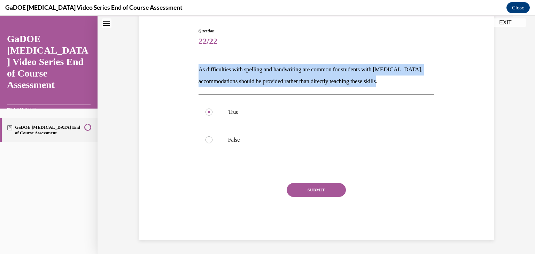
drag, startPoint x: 197, startPoint y: 69, endPoint x: 426, endPoint y: 79, distance: 228.7
click at [426, 79] on div "Question 22/22 As difficulties with spelling and handwriting are common for stu…" at bounding box center [316, 128] width 239 height 223
copy p "As difficulties with spelling and handwriting are common for students with dysl…"
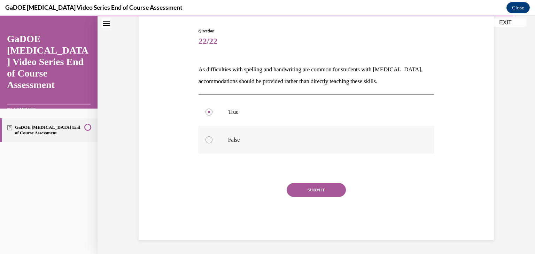
click at [280, 130] on label "False" at bounding box center [317, 140] width 236 height 28
click at [212, 137] on input "False" at bounding box center [208, 140] width 7 height 7
radio input "true"
click at [314, 189] on button "SUBMIT" at bounding box center [316, 190] width 59 height 14
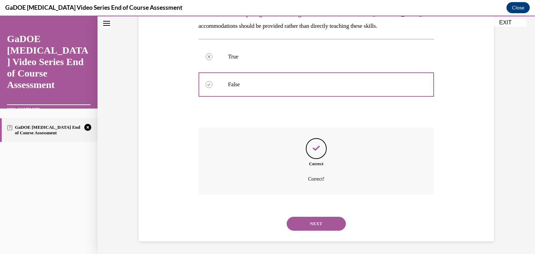
scroll to position [125, 0]
click at [318, 220] on button "NEXT" at bounding box center [316, 223] width 59 height 14
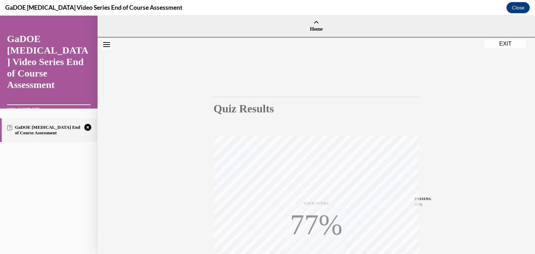
scroll to position [118, 0]
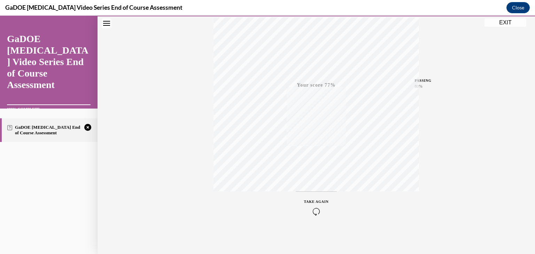
click at [315, 213] on icon "button" at bounding box center [316, 212] width 25 height 8
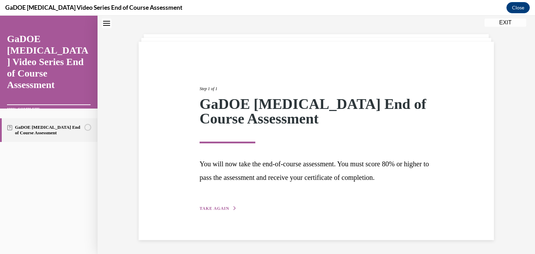
scroll to position [26, 0]
click at [224, 208] on span "TAKE AGAIN" at bounding box center [215, 209] width 30 height 5
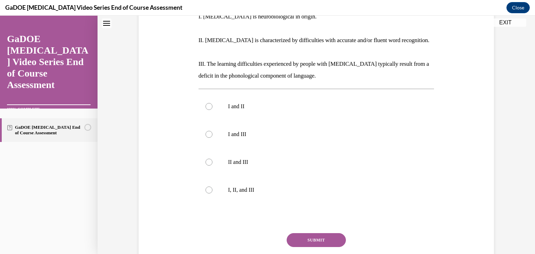
scroll to position [158, 0]
click at [246, 186] on p "I, II, and III" at bounding box center [322, 189] width 189 height 7
click at [212, 186] on input "I, II, and III" at bounding box center [208, 189] width 7 height 7
radio input "true"
click at [337, 233] on button "SUBMIT" at bounding box center [316, 240] width 59 height 14
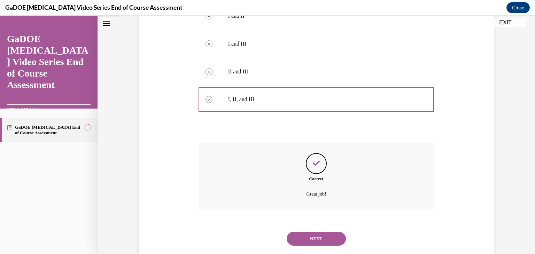
scroll to position [252, 0]
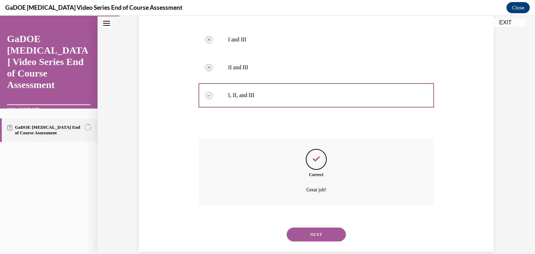
click at [337, 232] on div "NEXT" at bounding box center [317, 235] width 236 height 28
click at [333, 228] on button "NEXT" at bounding box center [316, 235] width 59 height 14
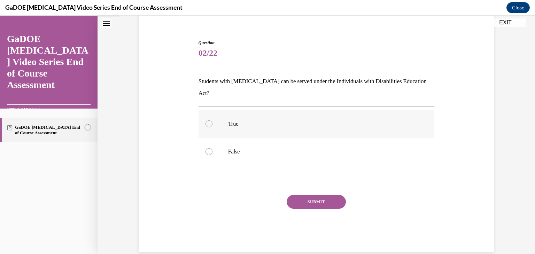
click at [339, 121] on p "True" at bounding box center [322, 124] width 189 height 7
click at [212, 121] on input "True" at bounding box center [208, 124] width 7 height 7
radio input "true"
click at [337, 195] on button "SUBMIT" at bounding box center [316, 202] width 59 height 14
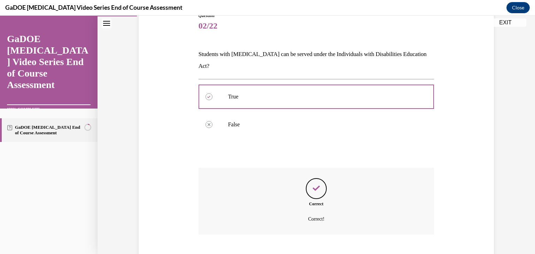
scroll to position [113, 0]
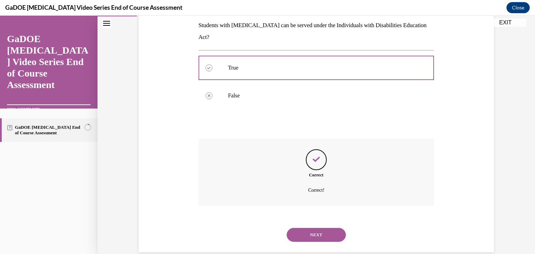
click at [317, 242] on div "Question 02/22 Students with dyslexia can be served under the Individuals with …" at bounding box center [316, 95] width 437 height 342
click at [320, 228] on button "NEXT" at bounding box center [316, 235] width 59 height 14
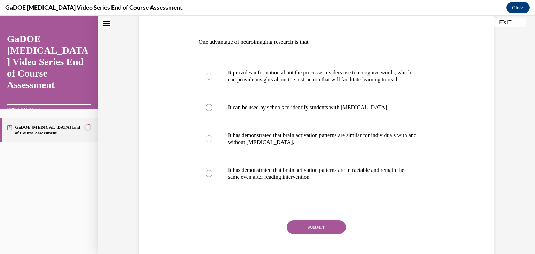
scroll to position [99, 0]
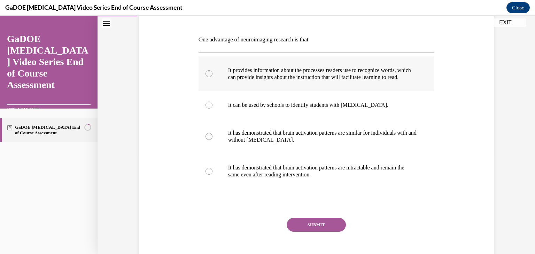
click at [333, 91] on label "It provides information about the processes readers use to recognize words, whi…" at bounding box center [317, 73] width 236 height 35
click at [212, 77] on input "It provides information about the processes readers use to recognize words, whi…" at bounding box center [208, 73] width 7 height 7
radio input "true"
click at [332, 227] on button "SUBMIT" at bounding box center [316, 225] width 59 height 14
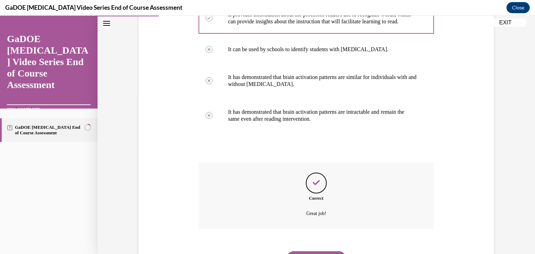
scroll to position [197, 0]
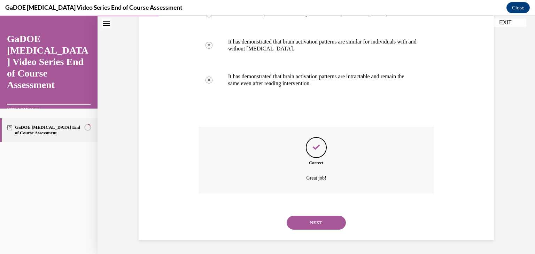
click at [332, 227] on button "NEXT" at bounding box center [316, 223] width 59 height 14
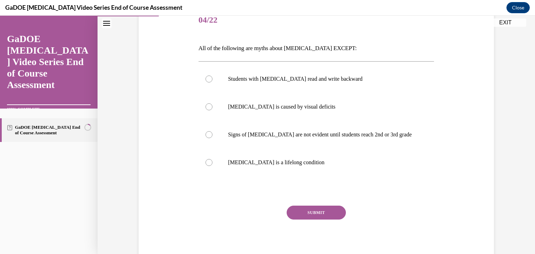
scroll to position [95, 0]
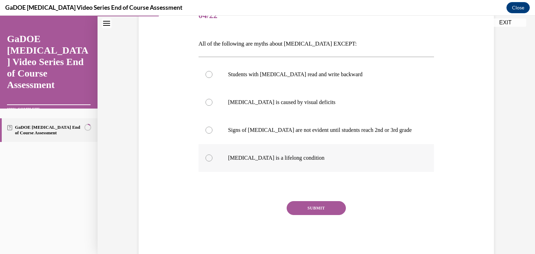
click at [321, 170] on label "Dyslexia is a lifelong condition" at bounding box center [317, 158] width 236 height 28
click at [212, 162] on input "Dyslexia is a lifelong condition" at bounding box center [208, 158] width 7 height 7
radio input "true"
click at [326, 207] on button "SUBMIT" at bounding box center [316, 208] width 59 height 14
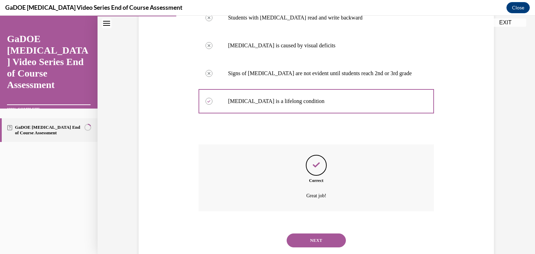
scroll to position [169, 0]
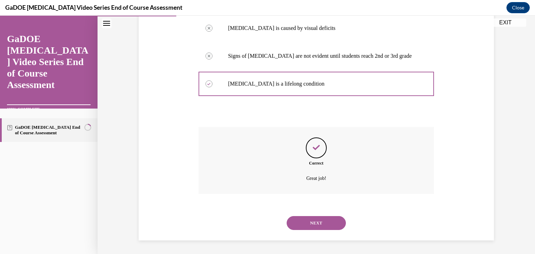
click at [327, 226] on button "NEXT" at bounding box center [316, 223] width 59 height 14
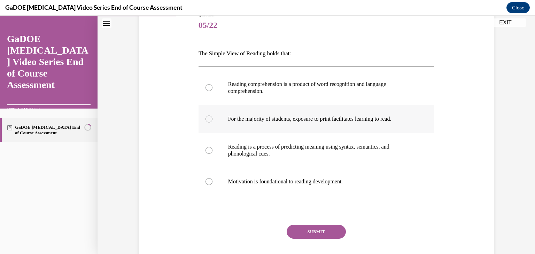
scroll to position [89, 0]
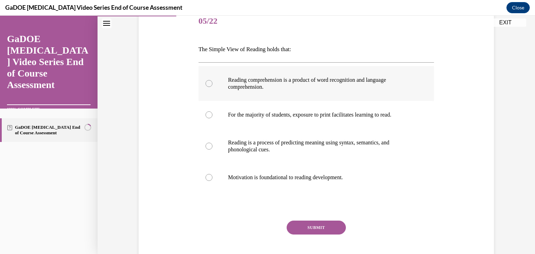
click at [341, 89] on p "Reading comprehension is a product of word recognition and language comprehensi…" at bounding box center [322, 84] width 189 height 14
click at [212, 87] on input "Reading comprehension is a product of word recognition and language comprehensi…" at bounding box center [208, 83] width 7 height 7
radio input "true"
click at [333, 224] on button "SUBMIT" at bounding box center [316, 228] width 59 height 14
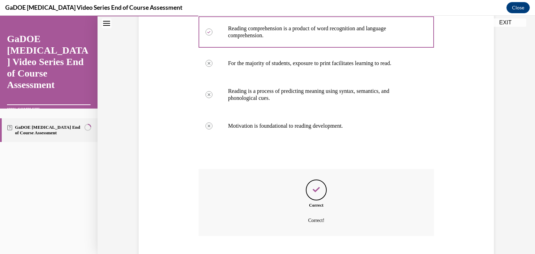
scroll to position [183, 0]
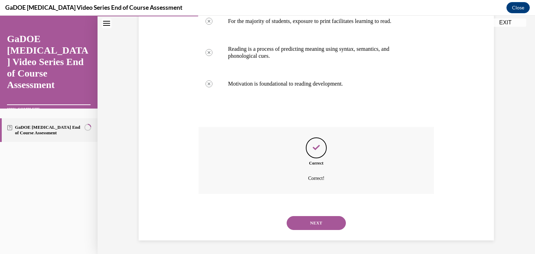
click at [333, 224] on button "NEXT" at bounding box center [316, 223] width 59 height 14
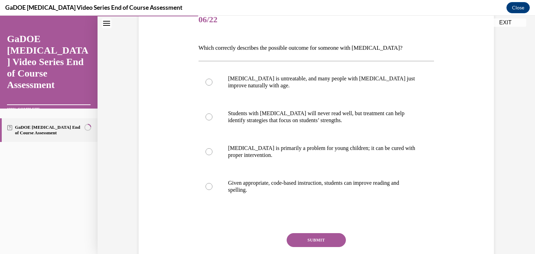
scroll to position [91, 0]
click at [339, 185] on p "Given appropriate, code-based instruction, students can improve reading and spe…" at bounding box center [322, 187] width 189 height 14
click at [212, 185] on input "Given appropriate, code-based instruction, students can improve reading and spe…" at bounding box center [208, 186] width 7 height 7
radio input "true"
click at [322, 236] on button "SUBMIT" at bounding box center [316, 240] width 59 height 14
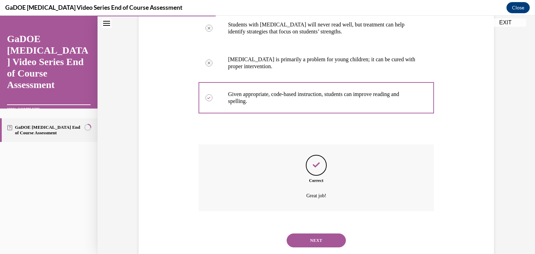
scroll to position [197, 0]
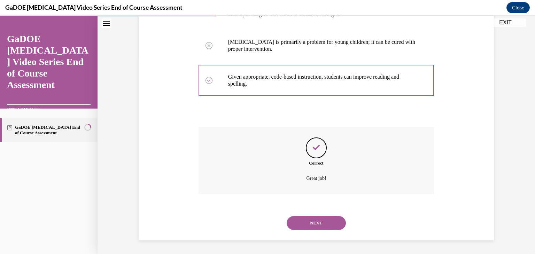
click at [322, 235] on div "NEXT" at bounding box center [317, 223] width 236 height 28
click at [323, 225] on button "NEXT" at bounding box center [316, 223] width 59 height 14
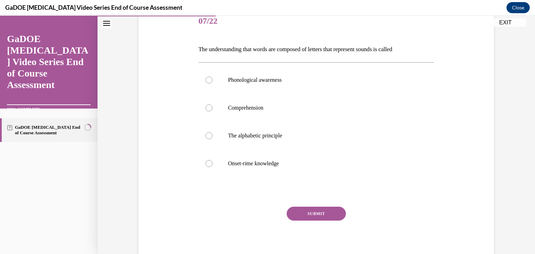
scroll to position [92, 0]
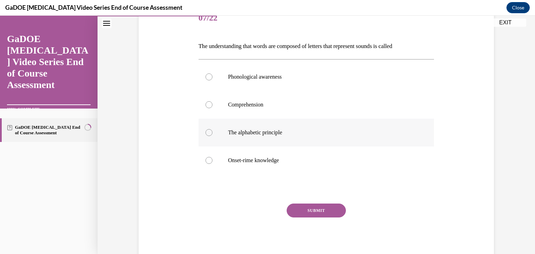
click at [318, 137] on label "The alphabetic principle" at bounding box center [317, 133] width 236 height 28
click at [212, 136] on input "The alphabetic principle" at bounding box center [208, 132] width 7 height 7
radio input "true"
click at [320, 202] on div "Question 07/22 The understanding that words are composed of letters that repres…" at bounding box center [317, 133] width 236 height 256
click at [320, 206] on button "SUBMIT" at bounding box center [316, 211] width 59 height 14
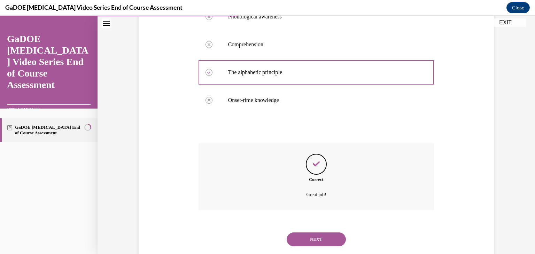
scroll to position [169, 0]
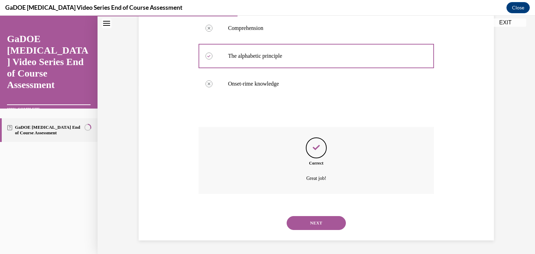
click at [320, 207] on button "SUBMIT" at bounding box center [316, 211] width 59 height 14
click at [319, 227] on button "NEXT" at bounding box center [316, 223] width 59 height 14
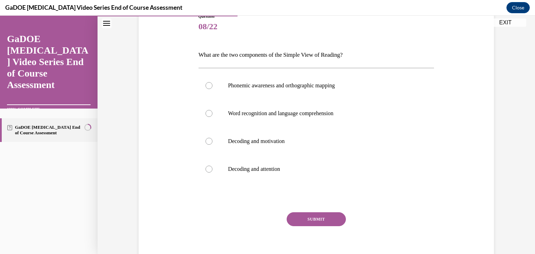
scroll to position [113, 0]
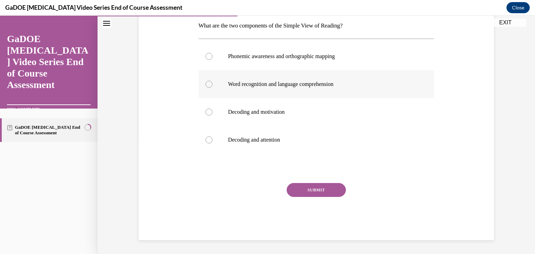
click at [321, 92] on label "Word recognition and language comprehension" at bounding box center [317, 84] width 236 height 28
click at [212, 88] on input "Word recognition and language comprehension" at bounding box center [208, 84] width 7 height 7
radio input "true"
click at [321, 187] on button "SUBMIT" at bounding box center [316, 190] width 59 height 14
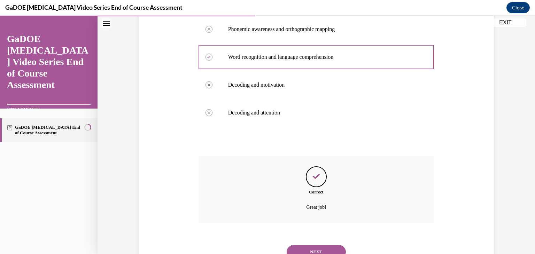
scroll to position [169, 0]
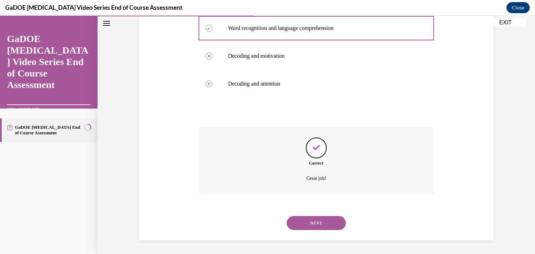
click at [318, 223] on button "NEXT" at bounding box center [316, 223] width 59 height 14
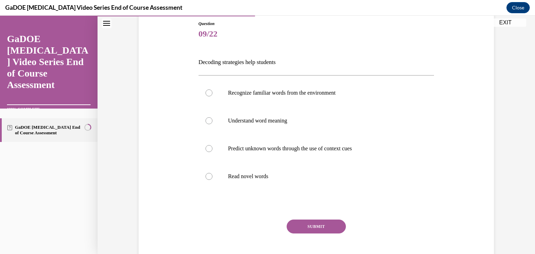
scroll to position [77, 0]
click at [314, 172] on label "Read novel words" at bounding box center [317, 176] width 236 height 28
click at [212, 173] on input "Read novel words" at bounding box center [208, 176] width 7 height 7
radio input "true"
click at [316, 226] on button "SUBMIT" at bounding box center [316, 226] width 59 height 14
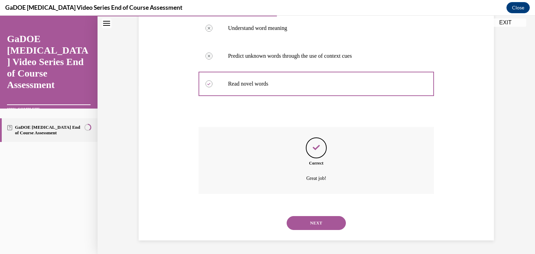
click at [316, 226] on button "NEXT" at bounding box center [316, 223] width 59 height 14
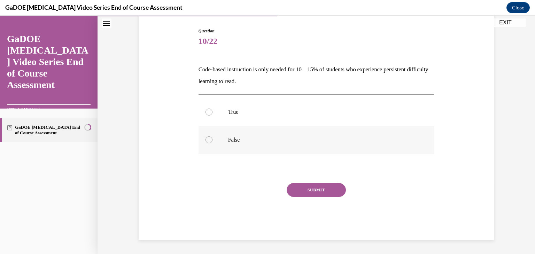
click at [313, 142] on p "False" at bounding box center [322, 140] width 189 height 7
click at [212, 142] on input "False" at bounding box center [208, 140] width 7 height 7
radio input "true"
click at [321, 188] on button "SUBMIT" at bounding box center [316, 190] width 59 height 14
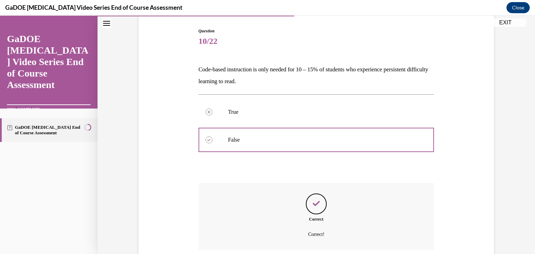
scroll to position [125, 0]
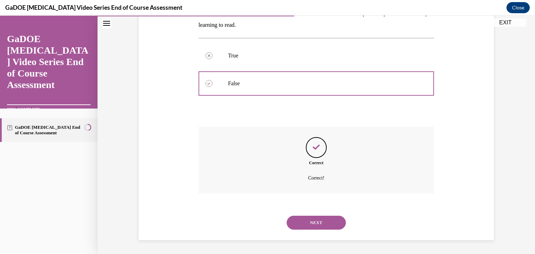
click at [319, 222] on button "NEXT" at bounding box center [316, 223] width 59 height 14
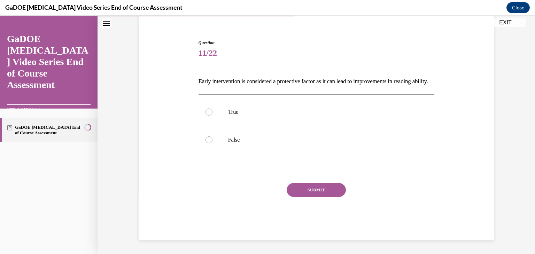
scroll to position [69, 0]
click at [330, 121] on label "True" at bounding box center [317, 112] width 236 height 28
click at [212, 116] on input "True" at bounding box center [208, 112] width 7 height 7
radio input "true"
click at [332, 186] on button "SUBMIT" at bounding box center [316, 190] width 59 height 14
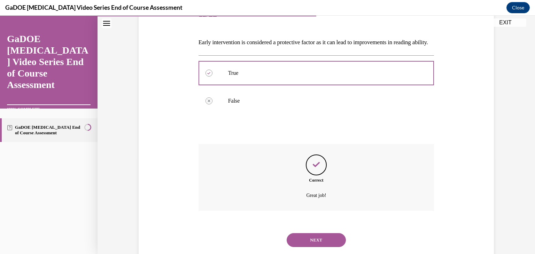
scroll to position [125, 0]
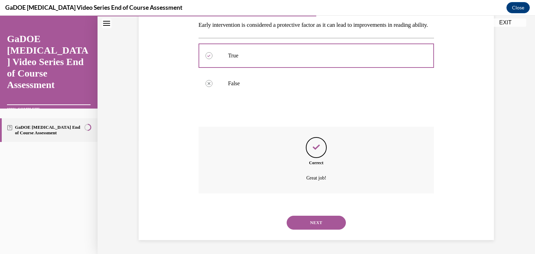
click at [319, 226] on button "NEXT" at bounding box center [316, 223] width 59 height 14
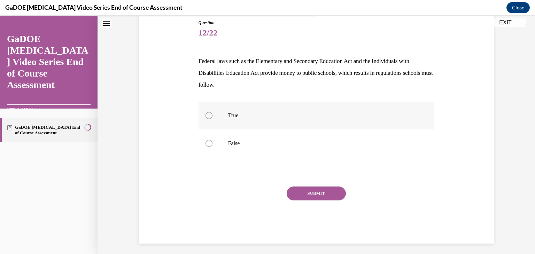
click at [339, 127] on label "True" at bounding box center [317, 116] width 236 height 28
click at [212, 119] on input "True" at bounding box center [208, 115] width 7 height 7
radio input "true"
click at [332, 197] on button "SUBMIT" at bounding box center [316, 194] width 59 height 14
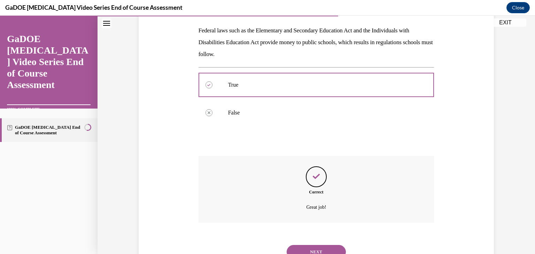
scroll to position [137, 0]
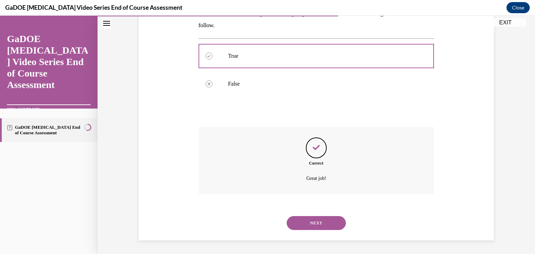
click at [325, 217] on button "NEXT" at bounding box center [316, 223] width 59 height 14
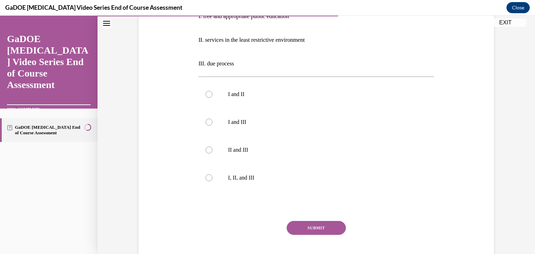
scroll to position [160, 0]
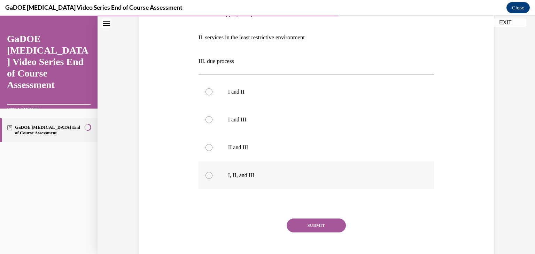
click at [325, 182] on label "I, II, and III" at bounding box center [317, 176] width 236 height 28
click at [212, 179] on input "I, II, and III" at bounding box center [208, 175] width 7 height 7
radio input "true"
click at [316, 222] on button "SUBMIT" at bounding box center [316, 226] width 59 height 14
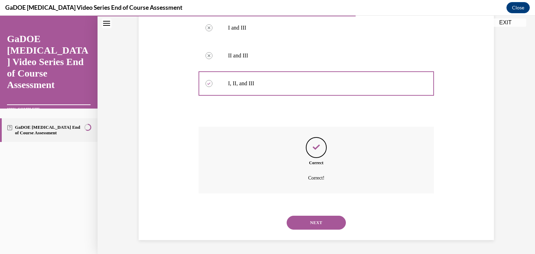
click at [316, 222] on button "NEXT" at bounding box center [316, 223] width 59 height 14
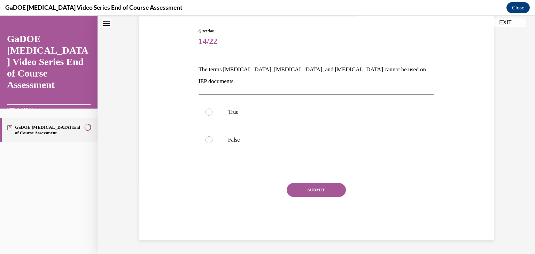
scroll to position [57, 0]
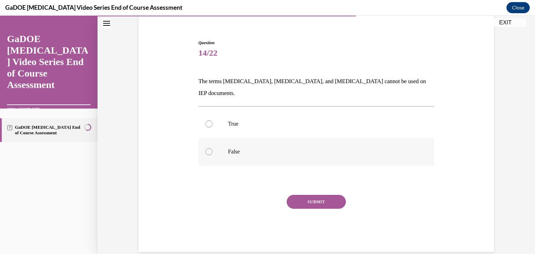
click at [324, 138] on label "False" at bounding box center [317, 152] width 236 height 28
click at [212, 148] on input "False" at bounding box center [208, 151] width 7 height 7
radio input "true"
click at [317, 195] on button "SUBMIT" at bounding box center [316, 202] width 59 height 14
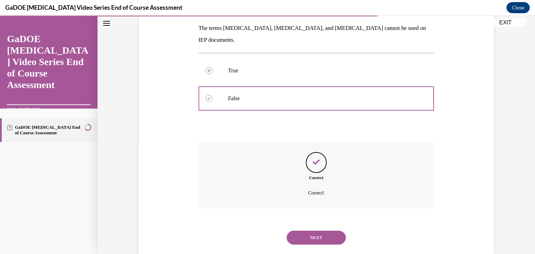
scroll to position [113, 0]
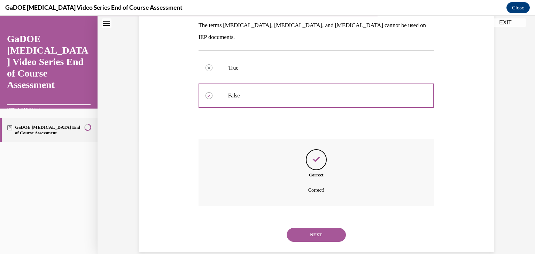
click at [312, 228] on button "NEXT" at bounding box center [316, 235] width 59 height 14
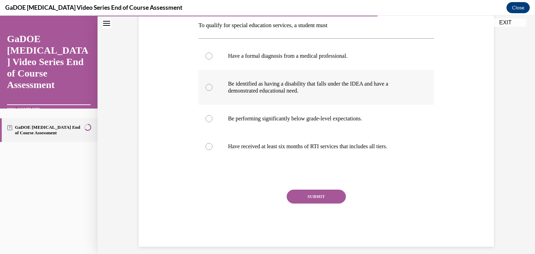
click at [335, 99] on label "Be identified as having a disability that falls under the IDEA and have a demon…" at bounding box center [317, 87] width 236 height 35
click at [212, 91] on input "Be identified as having a disability that falls under the IDEA and have a demon…" at bounding box center [208, 87] width 7 height 7
radio input "true"
click at [324, 193] on button "SUBMIT" at bounding box center [316, 197] width 59 height 14
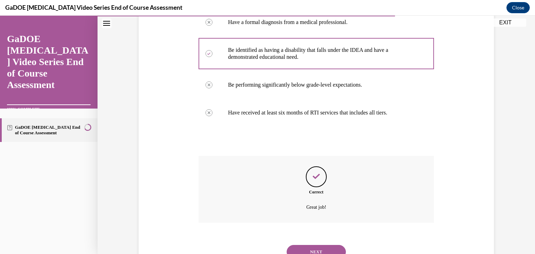
scroll to position [176, 0]
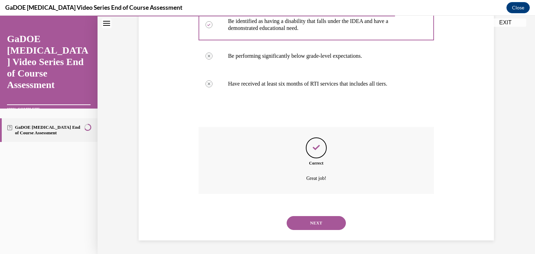
click at [322, 216] on div "NEXT" at bounding box center [317, 223] width 236 height 28
click at [321, 218] on button "NEXT" at bounding box center [316, 223] width 59 height 14
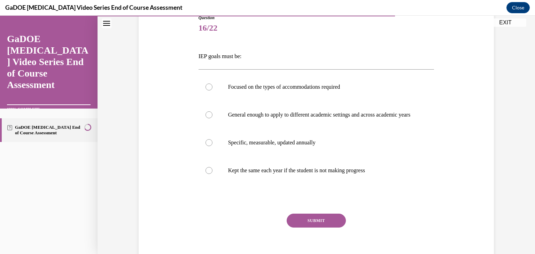
scroll to position [83, 0]
click at [322, 156] on label "Specific, measurable, updated annually" at bounding box center [317, 142] width 236 height 28
click at [212, 146] on input "Specific, measurable, updated annually" at bounding box center [208, 142] width 7 height 7
radio input "true"
click at [319, 227] on button "SUBMIT" at bounding box center [316, 220] width 59 height 14
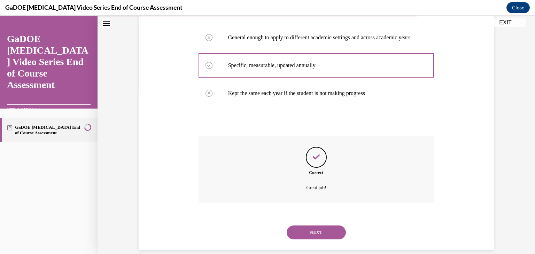
scroll to position [176, 0]
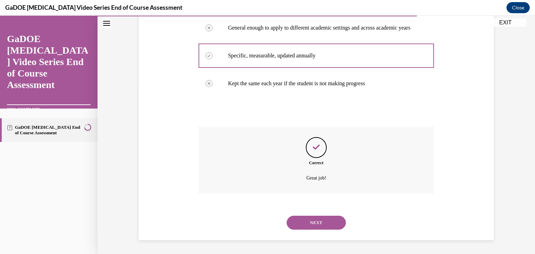
click at [319, 228] on button "NEXT" at bounding box center [316, 223] width 59 height 14
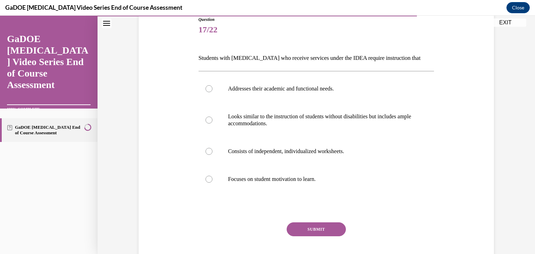
scroll to position [82, 0]
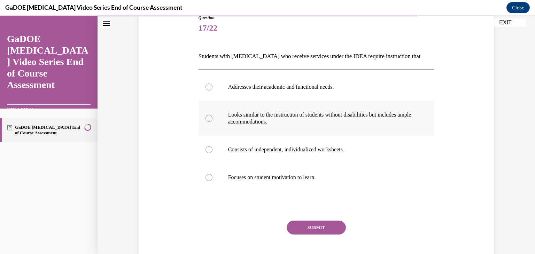
click at [335, 121] on p "Looks similar to the instruction of students without disabilities but includes …" at bounding box center [322, 118] width 189 height 14
click at [212, 121] on input "Looks similar to the instruction of students without disabilities but includes …" at bounding box center [208, 118] width 7 height 7
radio input "true"
click at [328, 224] on button "SUBMIT" at bounding box center [316, 228] width 59 height 14
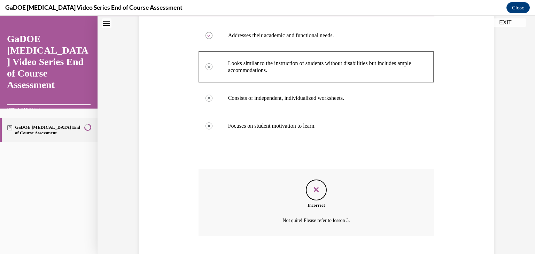
scroll to position [176, 0]
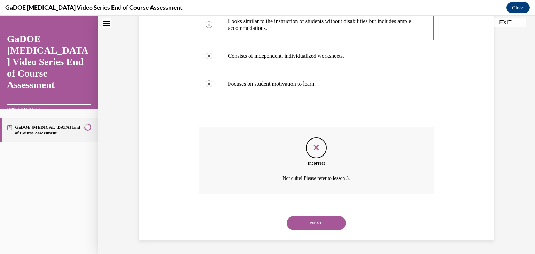
click at [328, 224] on button "NEXT" at bounding box center [316, 223] width 59 height 14
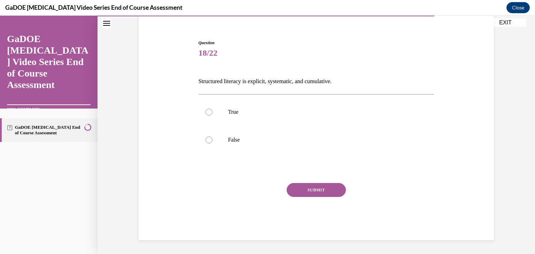
scroll to position [57, 0]
click at [331, 109] on p "True" at bounding box center [322, 112] width 189 height 7
click at [212, 109] on input "True" at bounding box center [208, 112] width 7 height 7
radio input "true"
click at [325, 182] on div "Question 18/22 Structured literacy is explicit, systematic, and cumulative. Tru…" at bounding box center [317, 140] width 236 height 201
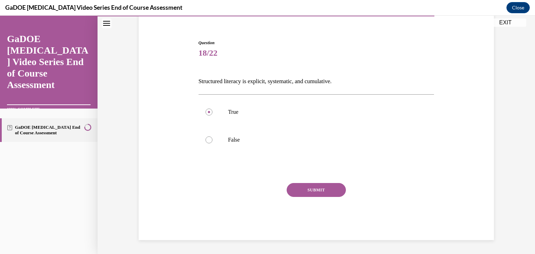
click at [325, 187] on button "SUBMIT" at bounding box center [316, 190] width 59 height 14
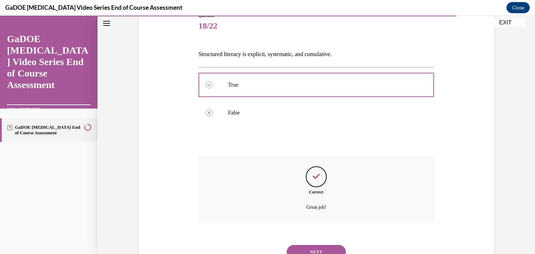
scroll to position [113, 0]
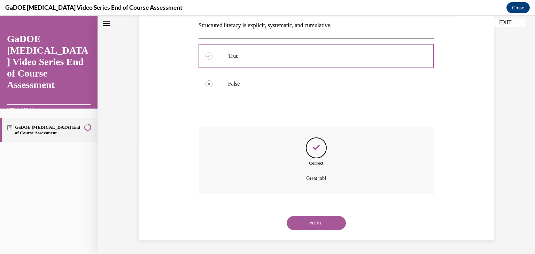
click at [317, 215] on div "NEXT" at bounding box center [317, 223] width 236 height 28
click at [317, 217] on button "NEXT" at bounding box center [316, 223] width 59 height 14
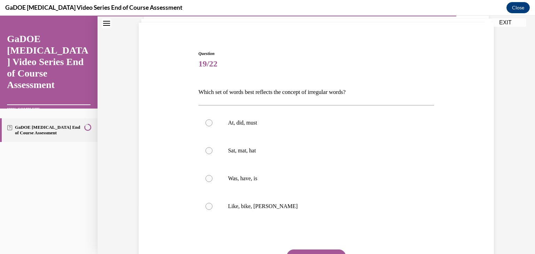
scroll to position [48, 0]
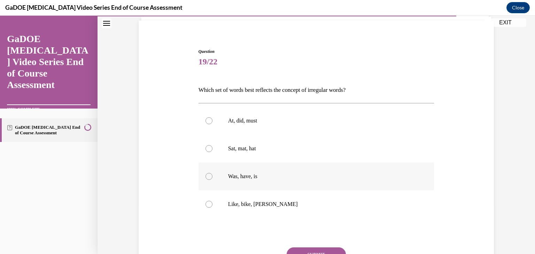
click at [320, 178] on p "Was, have, is" at bounding box center [322, 176] width 189 height 7
click at [212, 178] on input "Was, have, is" at bounding box center [208, 176] width 7 height 7
radio input "true"
click at [318, 251] on button "SUBMIT" at bounding box center [316, 255] width 59 height 14
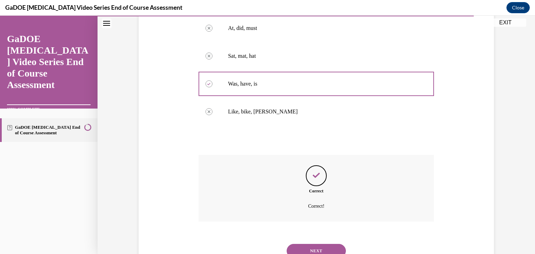
scroll to position [169, 0]
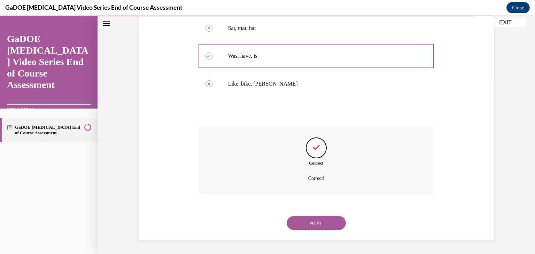
click at [316, 222] on button "NEXT" at bounding box center [316, 223] width 59 height 14
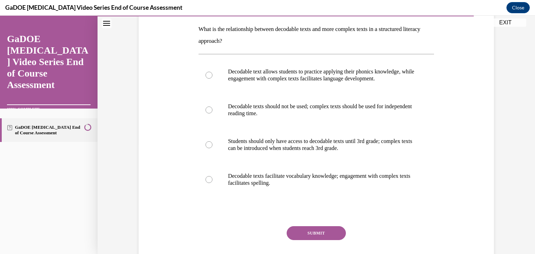
scroll to position [112, 0]
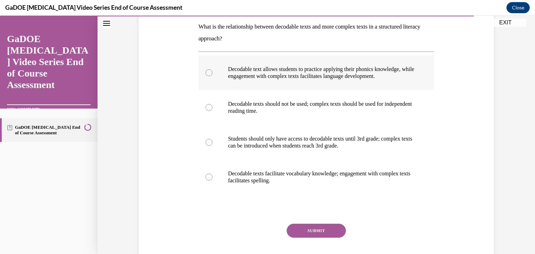
click at [355, 86] on label "Decodable text allows students to practice applying their phonics knowledge, wh…" at bounding box center [317, 72] width 236 height 35
click at [212, 76] on input "Decodable text allows students to practice applying their phonics knowledge, wh…" at bounding box center [208, 72] width 7 height 7
radio input "true"
click at [311, 229] on button "SUBMIT" at bounding box center [316, 231] width 59 height 14
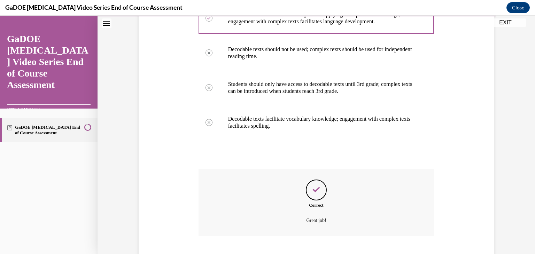
scroll to position [209, 0]
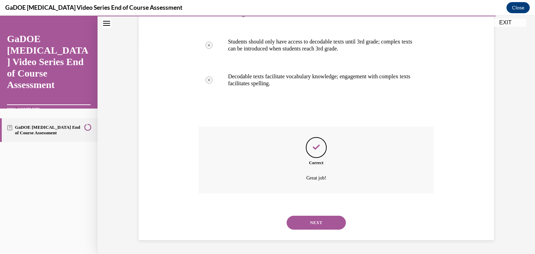
click at [311, 229] on button "NEXT" at bounding box center [316, 223] width 59 height 14
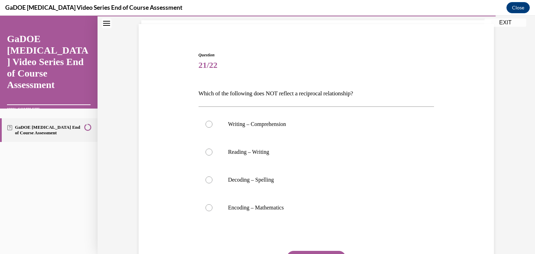
scroll to position [63, 0]
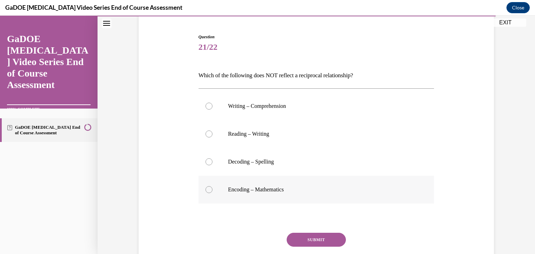
click at [311, 189] on p "Encoding – Mathematics" at bounding box center [322, 189] width 189 height 7
click at [212, 189] on input "Encoding – Mathematics" at bounding box center [208, 189] width 7 height 7
radio input "true"
click at [313, 234] on button "SUBMIT" at bounding box center [316, 240] width 59 height 14
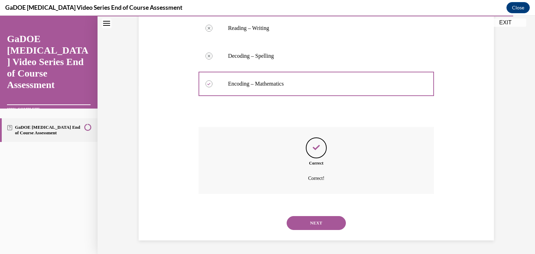
click at [314, 226] on button "NEXT" at bounding box center [316, 223] width 59 height 14
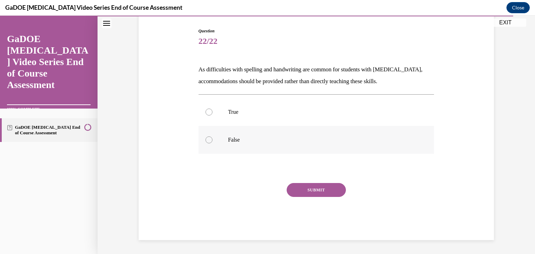
click at [330, 140] on p "False" at bounding box center [322, 140] width 189 height 7
click at [212, 140] on input "False" at bounding box center [208, 140] width 7 height 7
radio input "true"
click at [317, 195] on button "SUBMIT" at bounding box center [316, 190] width 59 height 14
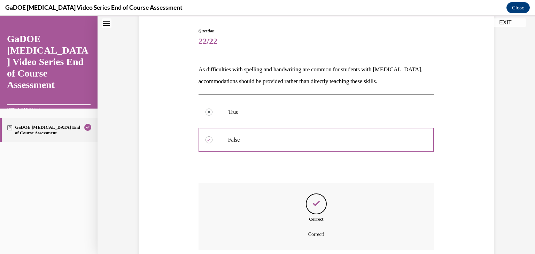
scroll to position [125, 0]
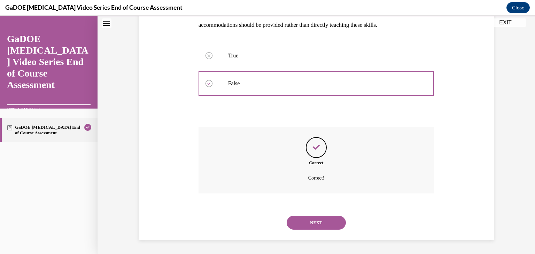
click at [316, 218] on button "NEXT" at bounding box center [316, 223] width 59 height 14
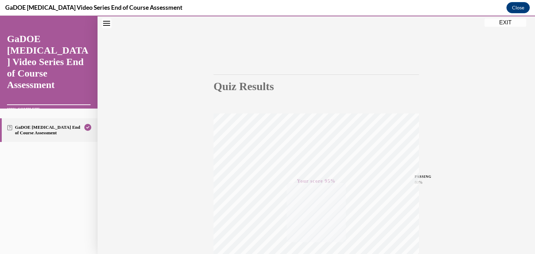
scroll to position [118, 0]
click at [492, 20] on button "EXIT" at bounding box center [505, 22] width 42 height 8
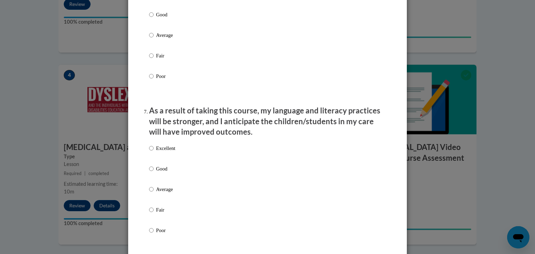
scroll to position [1196, 0]
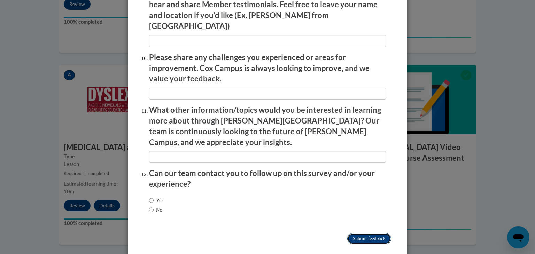
click at [358, 233] on input "Submit feedback" at bounding box center [369, 238] width 44 height 11
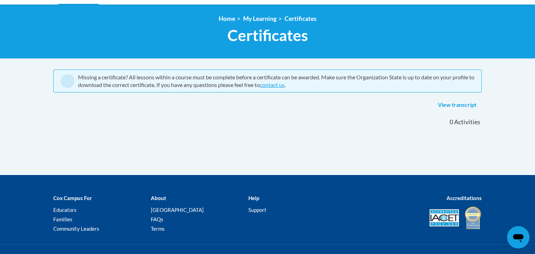
scroll to position [88, 0]
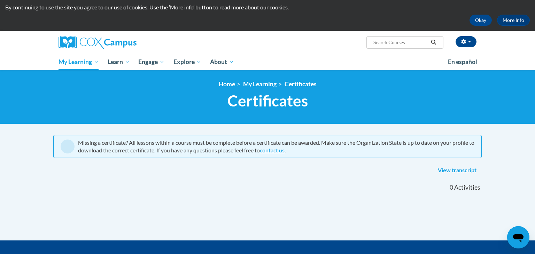
scroll to position [20, 0]
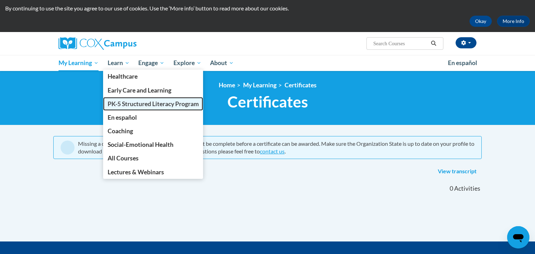
click at [128, 101] on span "PK-5 Structured Literacy Program" at bounding box center [153, 103] width 91 height 7
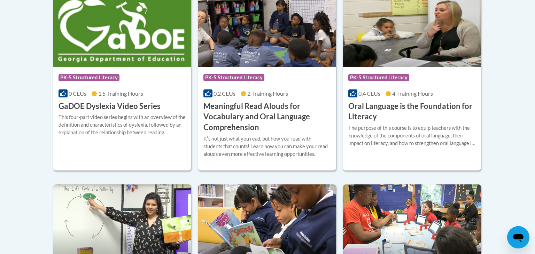
scroll to position [494, 0]
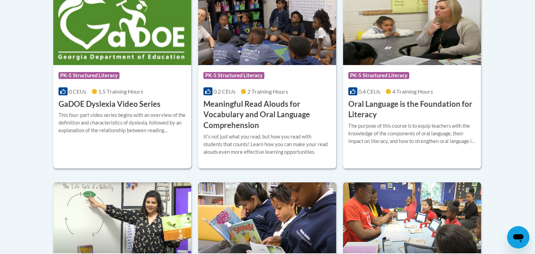
click at [166, 101] on div "Course Category: PK-5 Structured Literacy 0 CEUs 1.5 Training Hours COURSE GaDO…" at bounding box center [122, 87] width 138 height 45
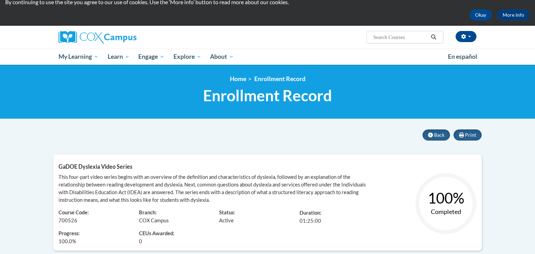
scroll to position [20, 0]
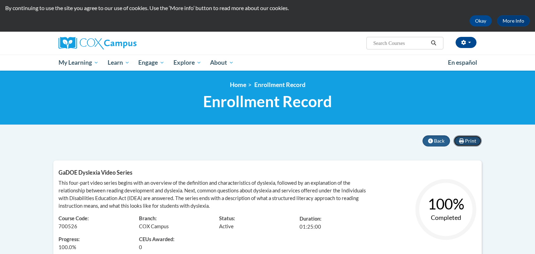
click at [464, 140] on icon at bounding box center [461, 141] width 5 height 5
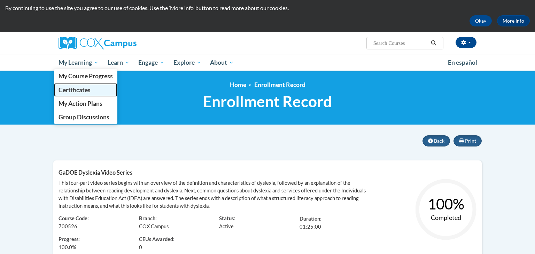
click at [90, 85] on link "Certificates" at bounding box center [85, 90] width 63 height 14
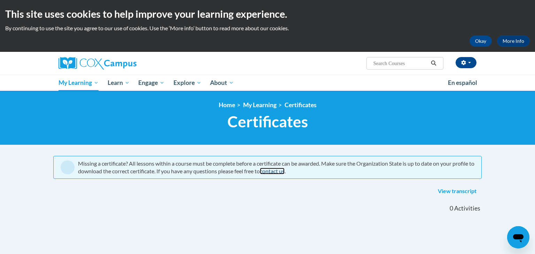
click at [285, 173] on link "contact us" at bounding box center [272, 171] width 25 height 7
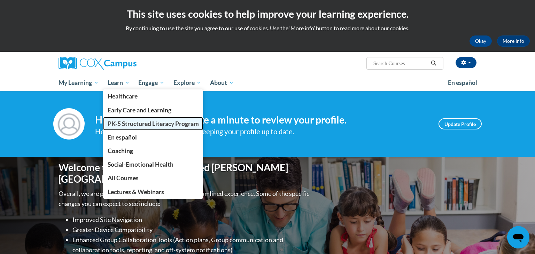
click at [161, 118] on link "PK-5 Structured Literacy Program" at bounding box center [153, 124] width 100 height 14
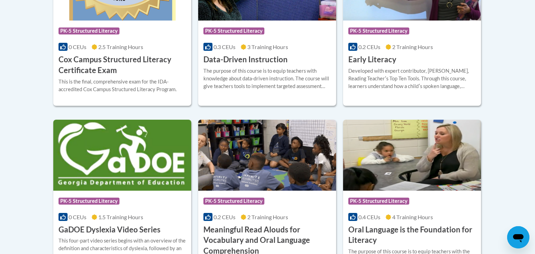
scroll to position [369, 0]
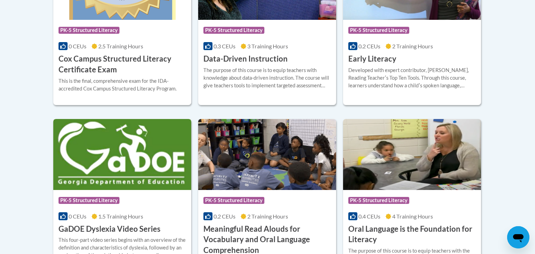
click at [149, 198] on div "Course Category: PK-5 Structured Literacy" at bounding box center [122, 202] width 127 height 16
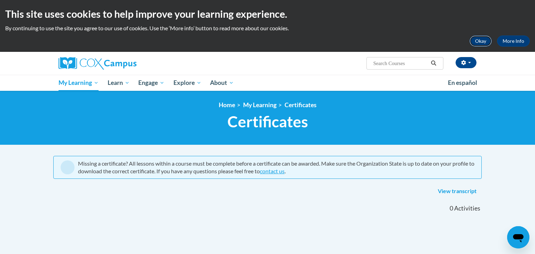
click at [480, 45] on button "Okay" at bounding box center [480, 41] width 22 height 11
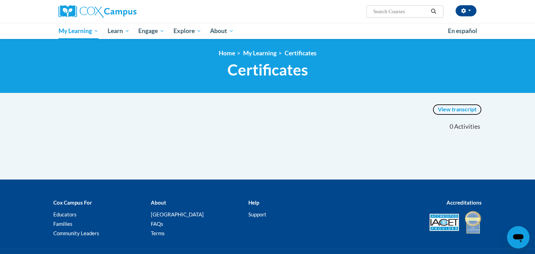
click at [444, 109] on link "View transcript" at bounding box center [457, 109] width 49 height 11
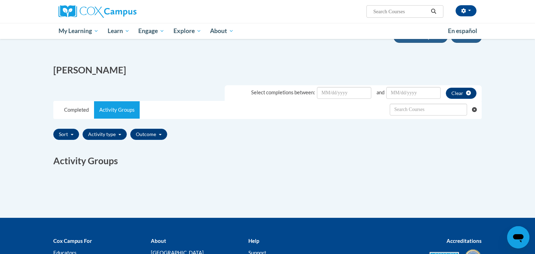
scroll to position [78, 0]
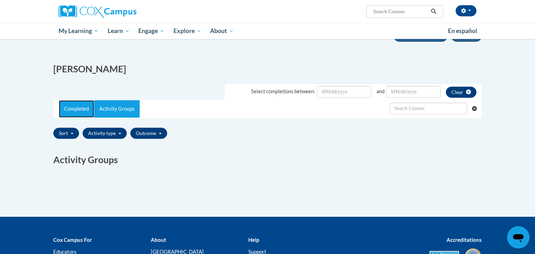
click at [74, 113] on link "Completed" at bounding box center [76, 108] width 35 height 17
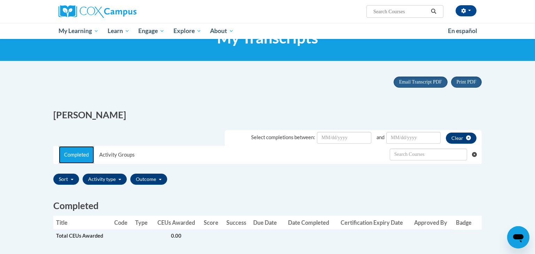
scroll to position [0, 0]
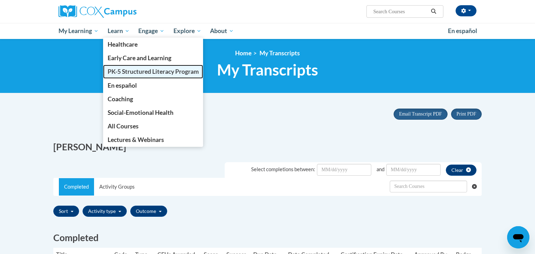
click at [133, 75] on span "PK-5 Structured Literacy Program" at bounding box center [153, 71] width 91 height 7
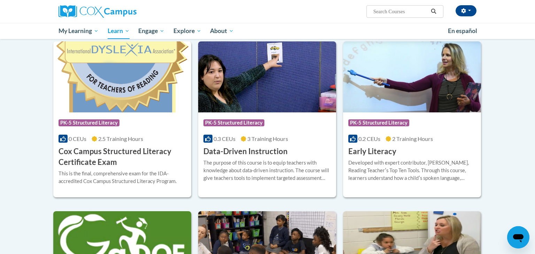
scroll to position [225, 0]
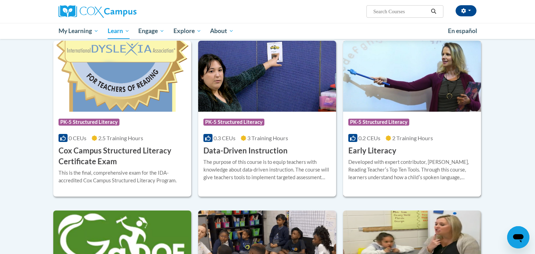
click at [401, 148] on div "Course Category: PK-5 Structured Literacy 0.2 CEUs 2 Training Hours COURSE Earl…" at bounding box center [412, 134] width 138 height 45
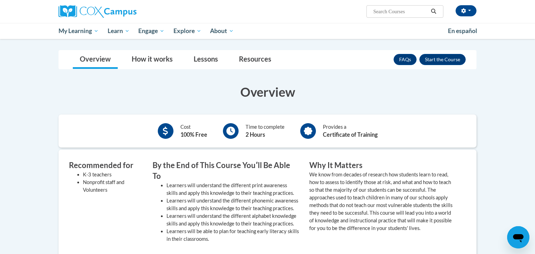
scroll to position [108, 0]
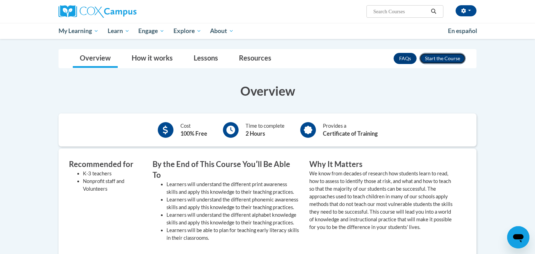
click at [433, 57] on button "Enroll" at bounding box center [442, 58] width 46 height 11
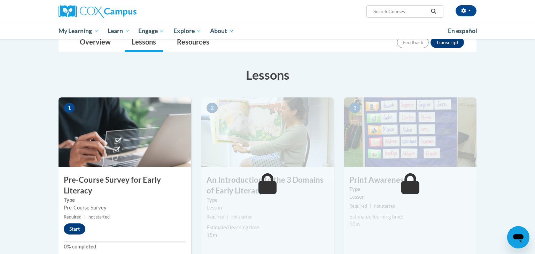
scroll to position [123, 0]
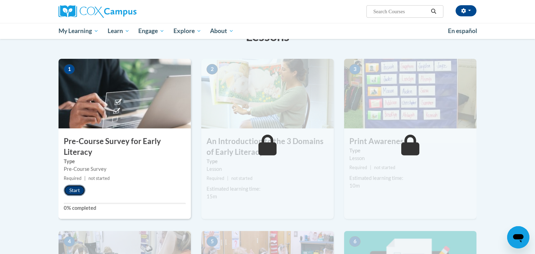
click at [82, 185] on button "Start" at bounding box center [75, 190] width 22 height 11
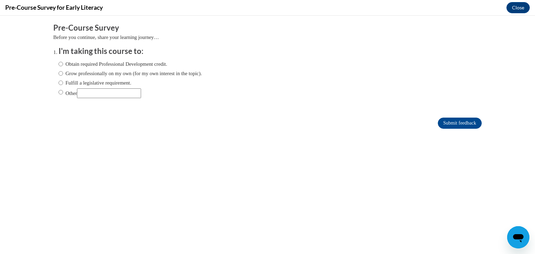
scroll to position [0, 0]
click at [146, 60] on label "Obtain required Professional Development credit." at bounding box center [113, 64] width 109 height 8
click at [63, 60] on input "Obtain required Professional Development credit." at bounding box center [61, 64] width 5 height 8
radio input "true"
click at [473, 127] on input "Submit feedback" at bounding box center [460, 123] width 44 height 11
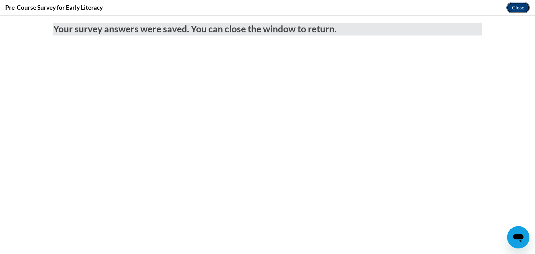
click at [524, 7] on button "Close" at bounding box center [517, 7] width 23 height 11
